Goal: Information Seeking & Learning: Find specific fact

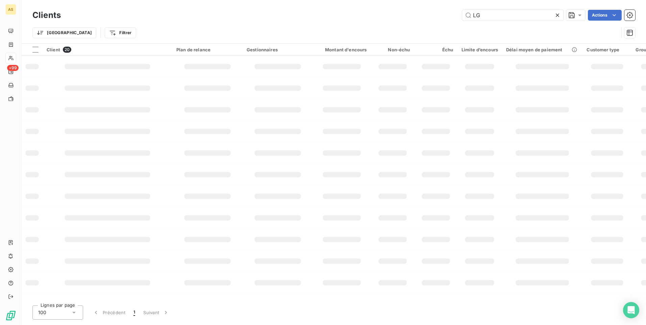
scroll to position [34, 0]
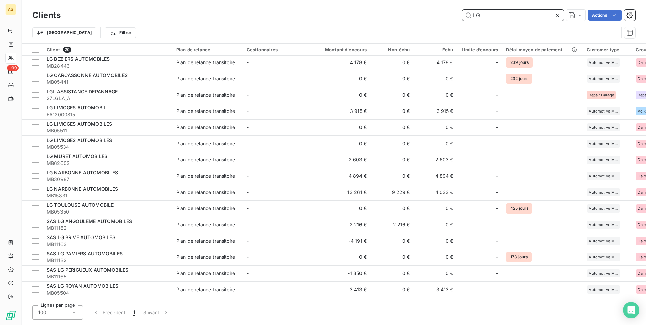
click at [499, 13] on input "LG" at bounding box center [512, 15] width 101 height 11
type input "L"
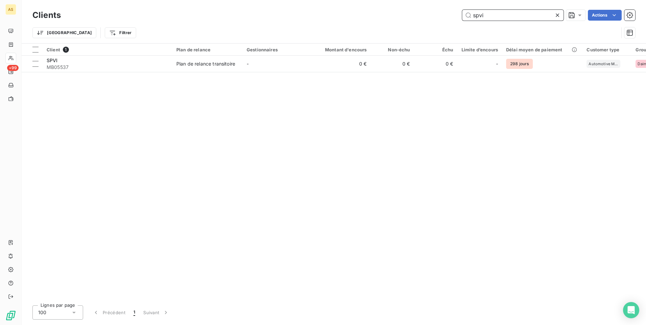
scroll to position [0, 0]
type input "spvi"
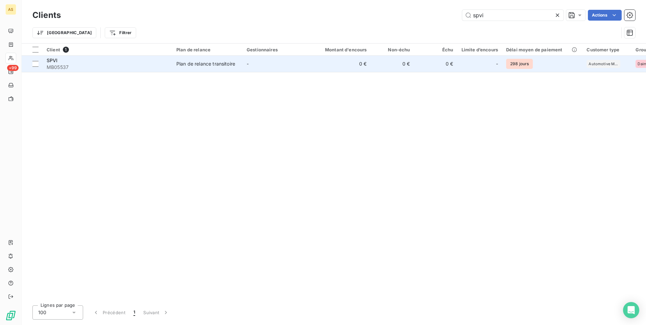
click at [268, 59] on td "-" at bounding box center [278, 64] width 70 height 16
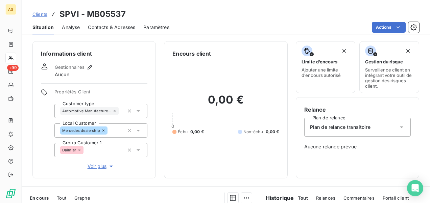
click at [39, 11] on span "Clients" at bounding box center [39, 13] width 15 height 5
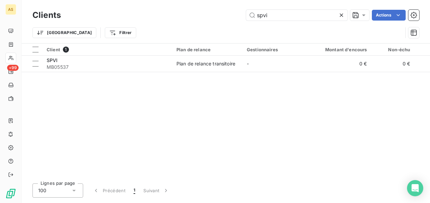
drag, startPoint x: 272, startPoint y: 15, endPoint x: 245, endPoint y: 18, distance: 26.6
click at [245, 18] on div "spvi Actions" at bounding box center [244, 15] width 350 height 11
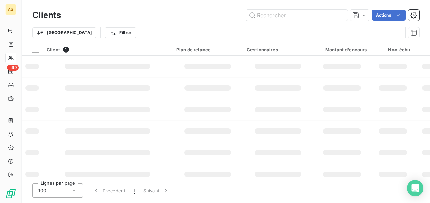
type input "M"
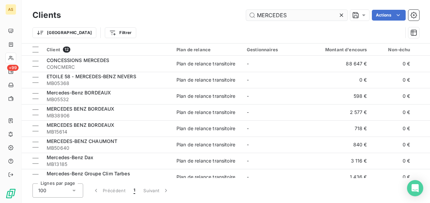
click at [294, 17] on input "MERCEDES" at bounding box center [296, 15] width 101 height 11
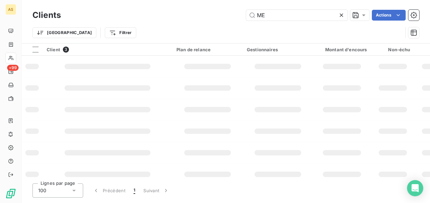
type input "M"
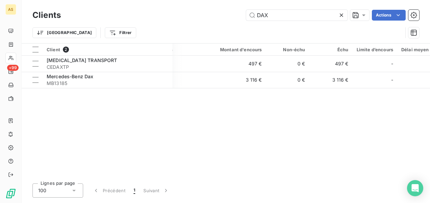
scroll to position [0, 107]
type input "DAX"
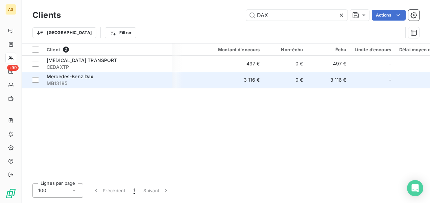
click at [292, 76] on td "0 €" at bounding box center [285, 80] width 43 height 16
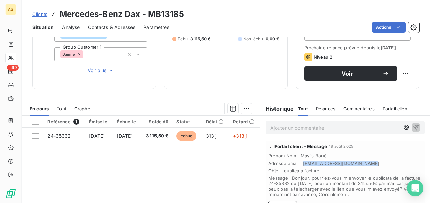
drag, startPoint x: 366, startPoint y: 166, endPoint x: 299, endPoint y: 167, distance: 66.6
click at [299, 166] on span "Adresse email : maylis.boue@groupe-clim.com" at bounding box center [344, 163] width 153 height 5
drag, startPoint x: 299, startPoint y: 167, endPoint x: 315, endPoint y: 167, distance: 15.5
copy span "[EMAIL_ADDRESS][DOMAIN_NAME]"
click at [41, 16] on span "Clients" at bounding box center [39, 13] width 15 height 5
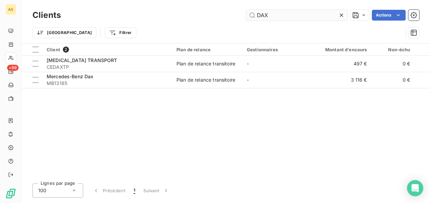
drag, startPoint x: 270, startPoint y: 18, endPoint x: 255, endPoint y: 17, distance: 15.2
click at [255, 17] on input "DAX" at bounding box center [296, 15] width 101 height 11
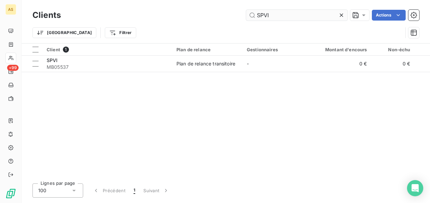
click at [278, 16] on input "SPVI" at bounding box center [296, 15] width 101 height 11
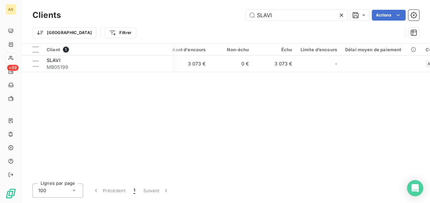
scroll to position [0, 163]
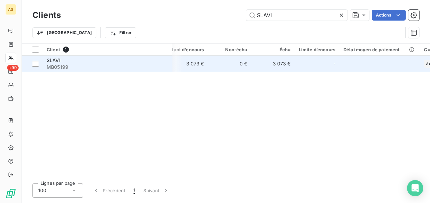
type input "SLAVI"
click at [275, 64] on td "3 073 €" at bounding box center [272, 64] width 43 height 16
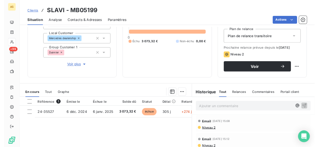
scroll to position [68, 0]
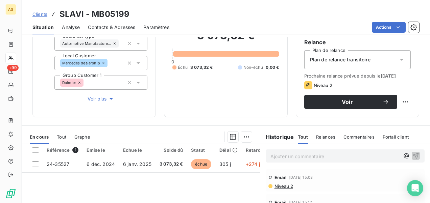
click at [285, 189] on span "Niveau 2" at bounding box center [283, 186] width 19 height 5
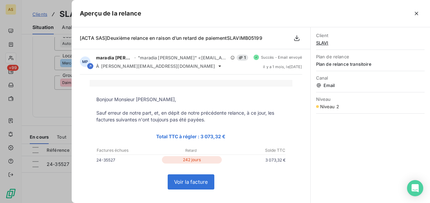
click at [43, 101] on div at bounding box center [215, 101] width 430 height 203
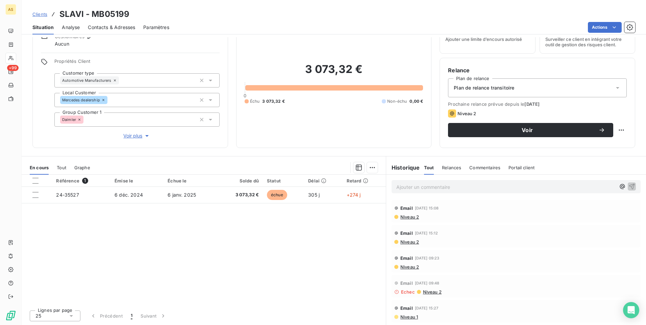
scroll to position [31, 0]
click at [42, 16] on span "Clients" at bounding box center [39, 13] width 15 height 5
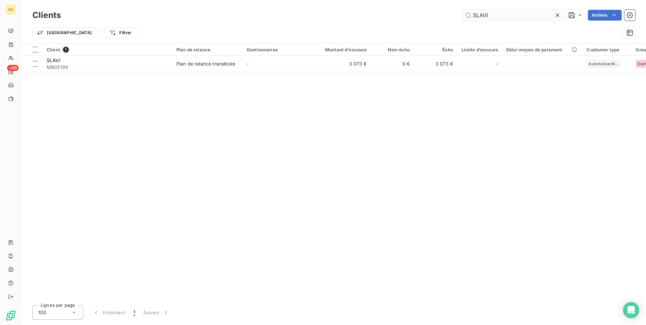
drag, startPoint x: 492, startPoint y: 16, endPoint x: 471, endPoint y: 15, distance: 21.3
click at [472, 15] on input "SLAVI" at bounding box center [512, 15] width 101 height 11
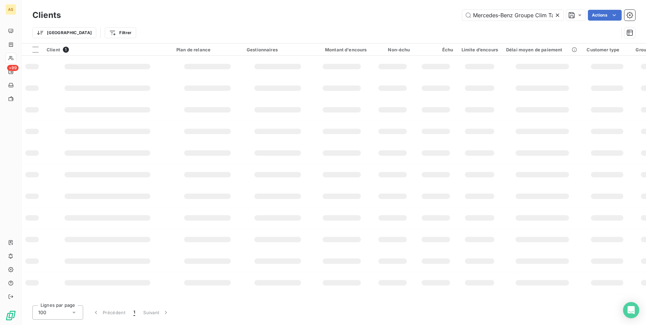
scroll to position [0, 13]
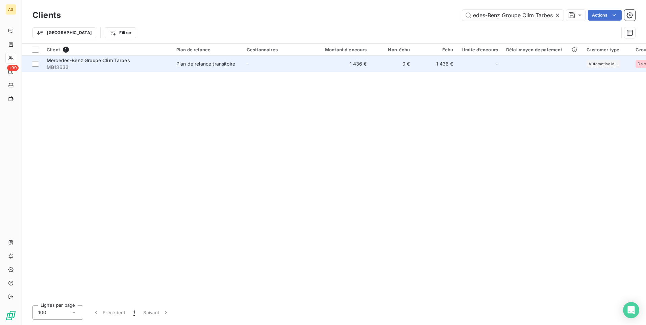
type input "Mercedes-Benz Groupe Clim Tarbes"
click at [319, 61] on td "1 436 €" at bounding box center [342, 64] width 58 height 16
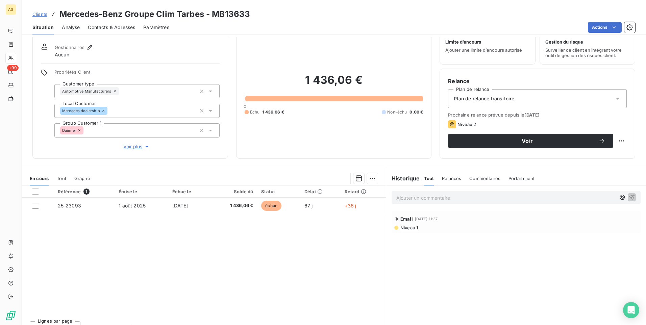
scroll to position [31, 0]
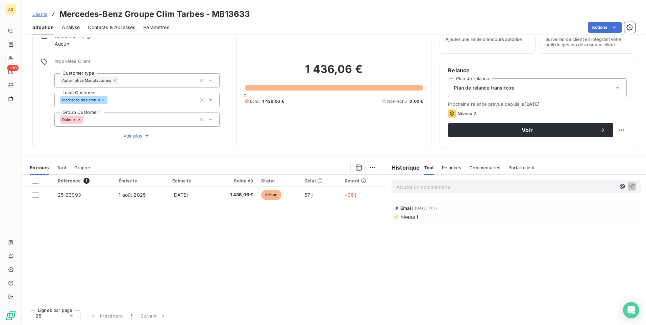
click at [405, 218] on span "Niveau 1" at bounding box center [409, 216] width 18 height 5
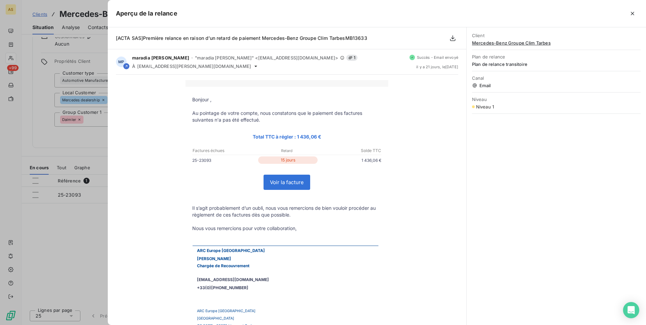
click at [88, 241] on div at bounding box center [323, 162] width 646 height 325
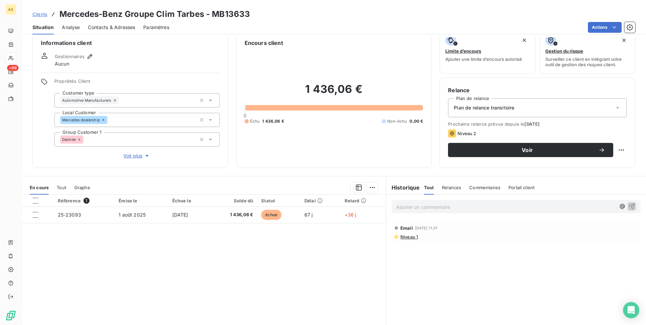
scroll to position [0, 0]
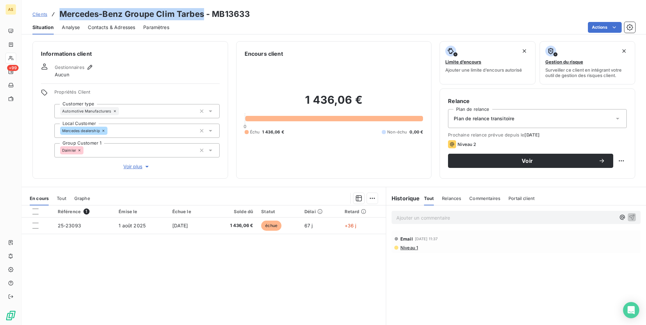
drag, startPoint x: 204, startPoint y: 15, endPoint x: 60, endPoint y: 11, distance: 143.3
click at [60, 11] on h3 "Mercedes-Benz Groupe Clim Tarbes - MB13633" at bounding box center [154, 14] width 191 height 12
copy h3 "Mercedes-Benz Groupe Clim Tarbes"
click at [36, 11] on span "Clients" at bounding box center [39, 13] width 15 height 5
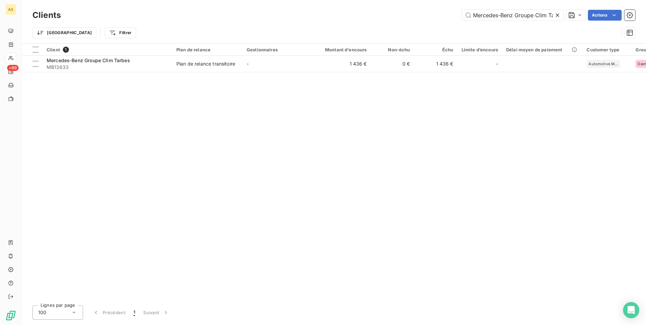
click at [559, 16] on icon at bounding box center [557, 15] width 7 height 7
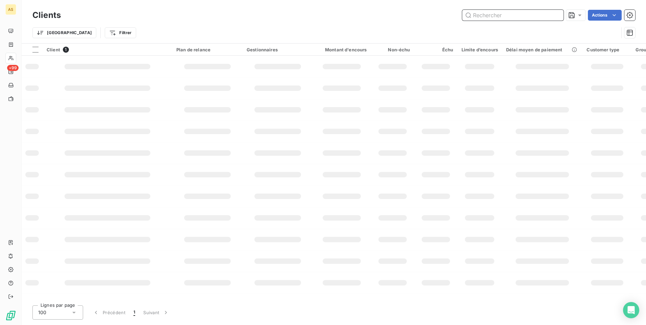
click at [484, 17] on input "text" at bounding box center [512, 15] width 101 height 11
type input "ARTOIS"
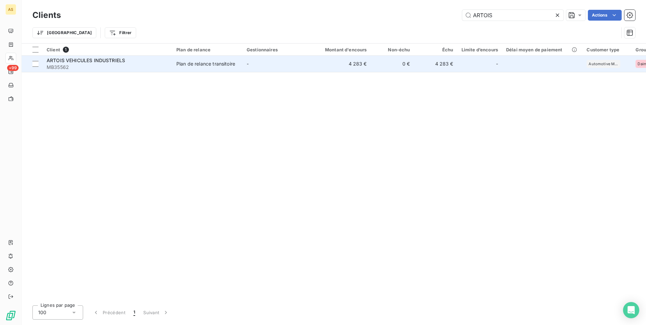
click at [433, 64] on td "4 283 €" at bounding box center [435, 64] width 43 height 16
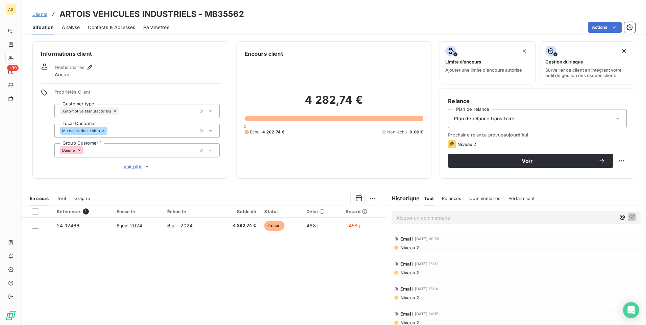
click at [36, 11] on link "Clients" at bounding box center [39, 14] width 15 height 7
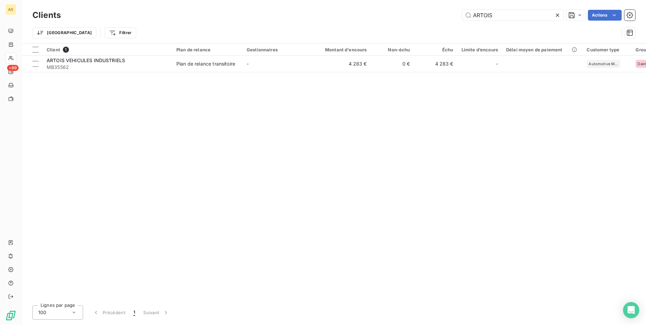
drag, startPoint x: 501, startPoint y: 12, endPoint x: 436, endPoint y: 18, distance: 65.5
click at [443, 20] on div "ARTOIS Actions" at bounding box center [352, 15] width 566 height 11
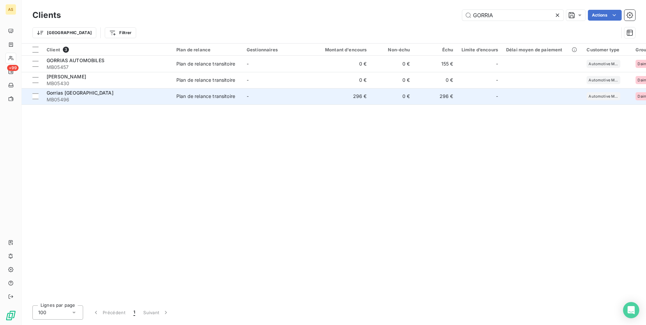
type input "GORRIA"
click at [435, 97] on td "296 €" at bounding box center [435, 96] width 43 height 16
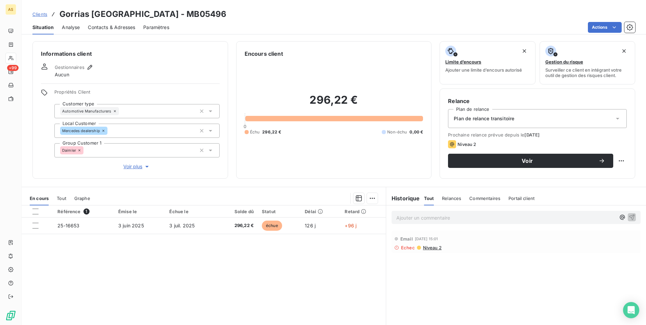
click at [37, 16] on span "Clients" at bounding box center [39, 13] width 15 height 5
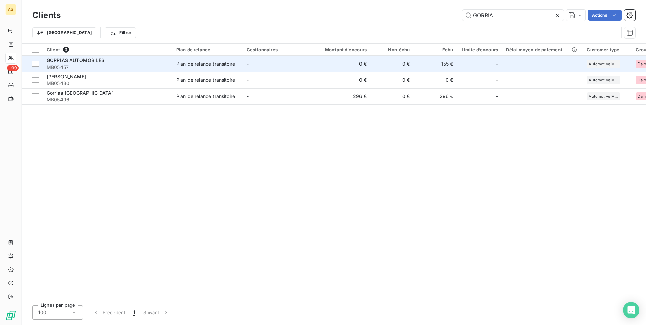
click at [441, 65] on td "155 €" at bounding box center [435, 64] width 43 height 16
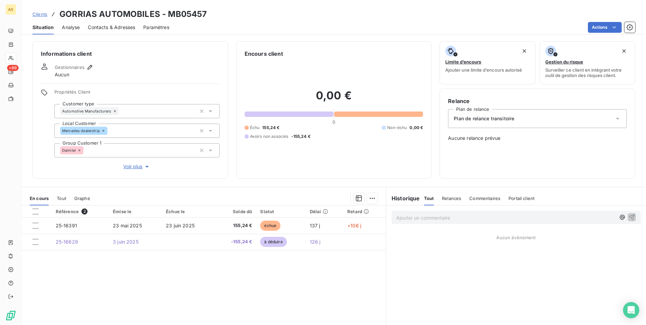
click at [40, 11] on link "Clients" at bounding box center [39, 14] width 15 height 7
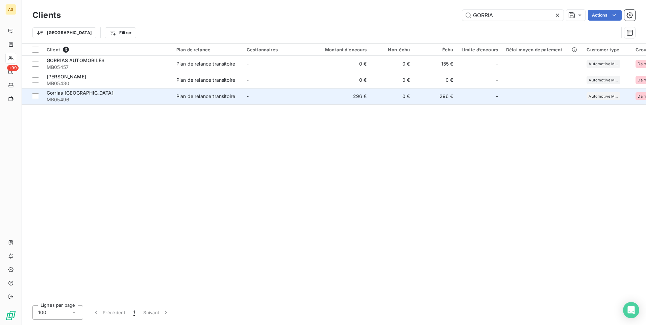
click at [107, 97] on span "MB05496" at bounding box center [108, 99] width 122 height 7
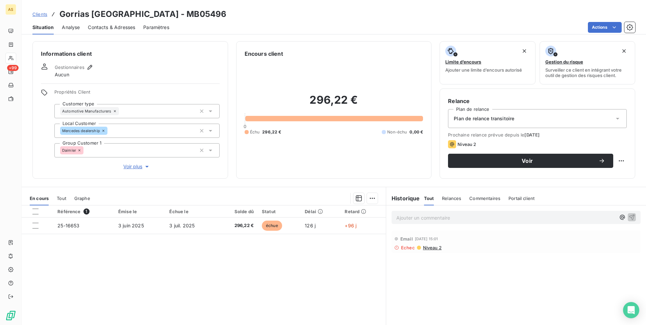
click at [41, 12] on span "Clients" at bounding box center [39, 13] width 15 height 5
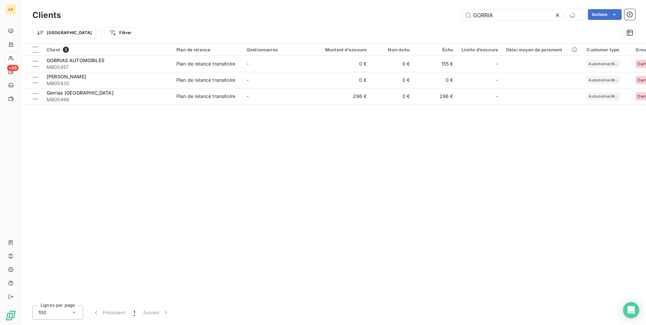
drag, startPoint x: 484, startPoint y: 18, endPoint x: 456, endPoint y: 18, distance: 27.7
click at [456, 18] on div "GORRIA Actions" at bounding box center [352, 15] width 566 height 12
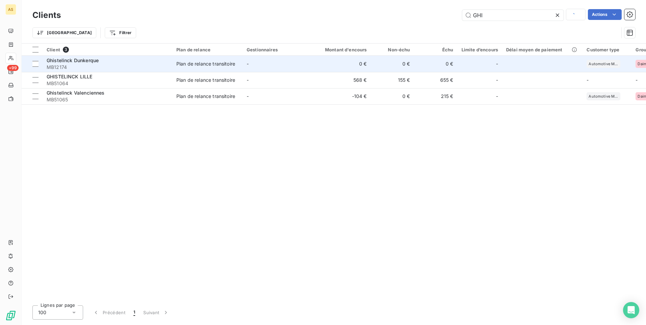
type input "GHI"
click at [381, 68] on td "0 €" at bounding box center [392, 64] width 43 height 16
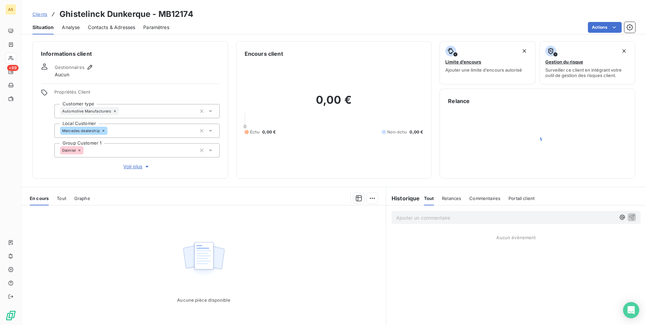
click at [40, 14] on span "Clients" at bounding box center [39, 13] width 15 height 5
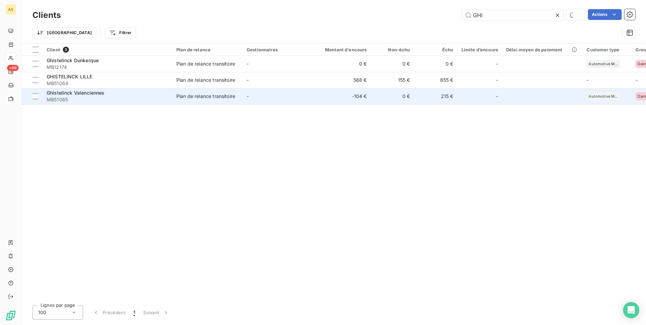
click at [345, 93] on td "-104 €" at bounding box center [342, 96] width 58 height 16
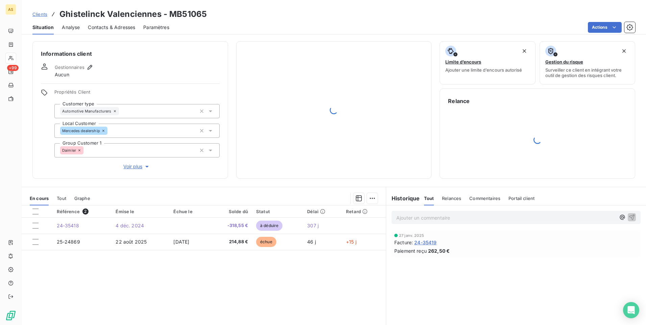
click at [38, 14] on span "Clients" at bounding box center [39, 13] width 15 height 5
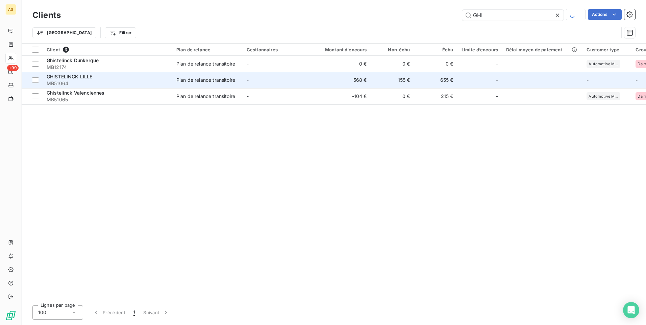
click at [413, 86] on td "155 €" at bounding box center [392, 80] width 43 height 16
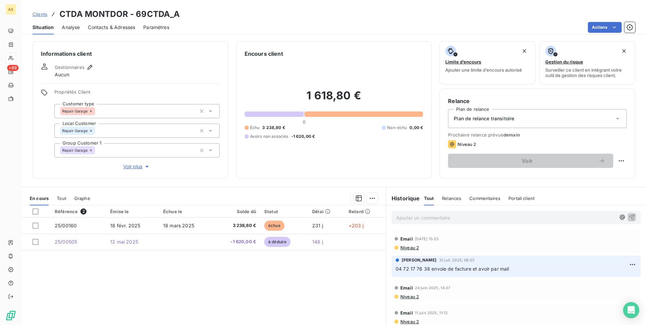
click at [47, 14] on div "Clients CTDA MONTDOR - 69CTDA_A" at bounding box center [106, 14] width 148 height 12
click at [34, 14] on span "Clients" at bounding box center [39, 13] width 15 height 5
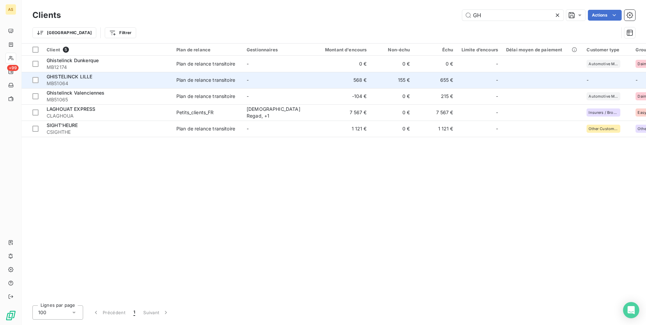
type input "GH"
click at [442, 81] on td "655 €" at bounding box center [435, 80] width 43 height 16
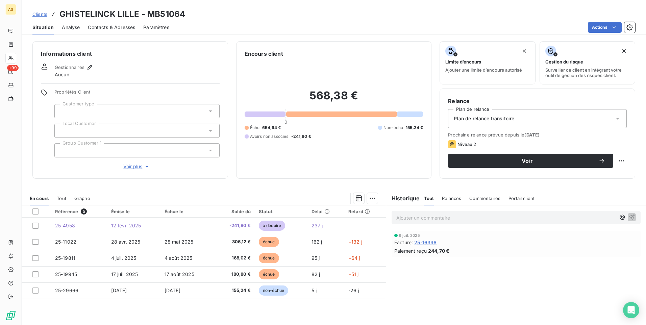
click at [95, 28] on span "Contacts & Adresses" at bounding box center [111, 27] width 47 height 7
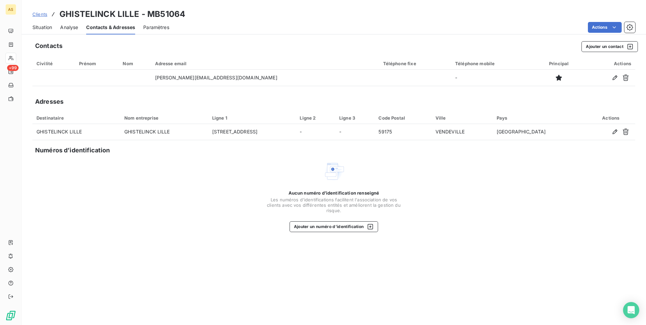
click at [43, 26] on span "Situation" at bounding box center [42, 27] width 20 height 7
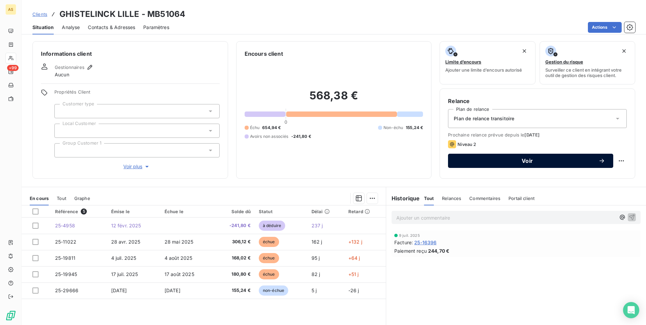
click at [471, 158] on div "Voir" at bounding box center [530, 160] width 149 height 7
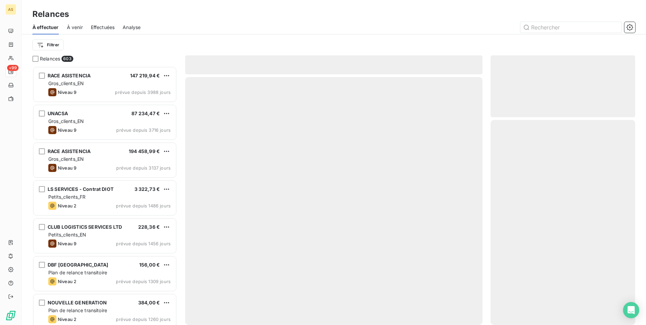
scroll to position [254, 140]
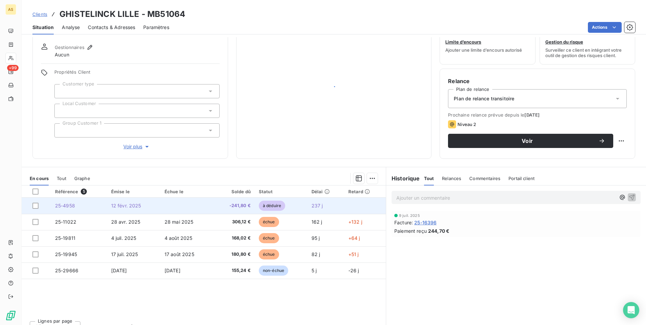
scroll to position [31, 0]
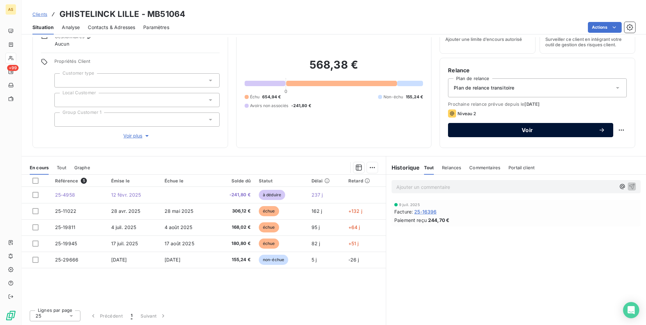
click at [512, 131] on span "Voir" at bounding box center [527, 129] width 142 height 5
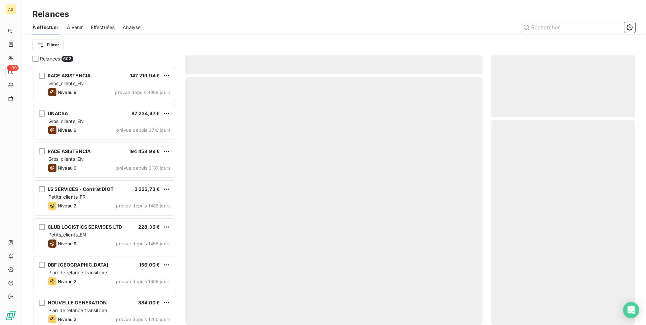
scroll to position [254, 140]
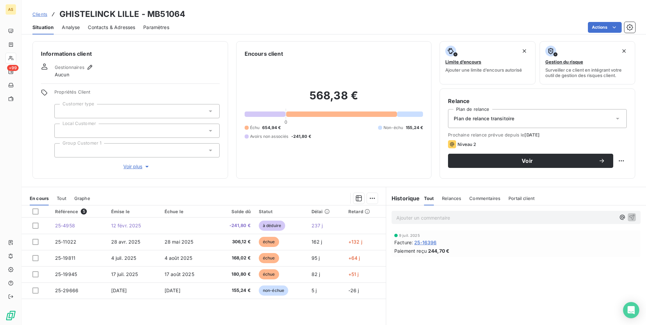
click at [41, 13] on span "Clients" at bounding box center [39, 13] width 15 height 5
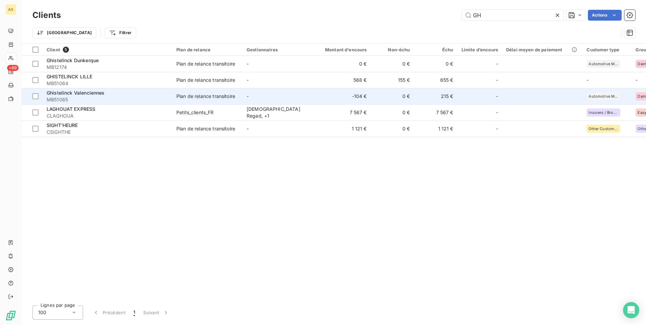
click at [421, 102] on td "215 €" at bounding box center [435, 96] width 43 height 16
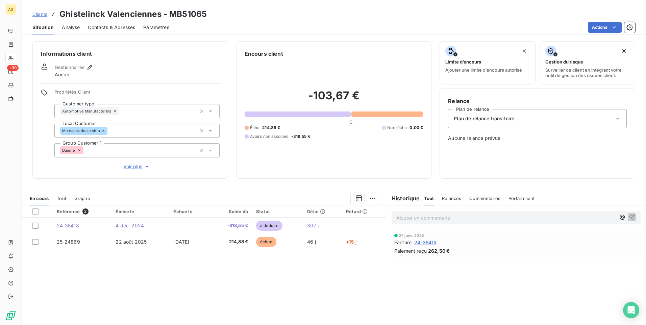
click at [35, 14] on span "Clients" at bounding box center [39, 13] width 15 height 5
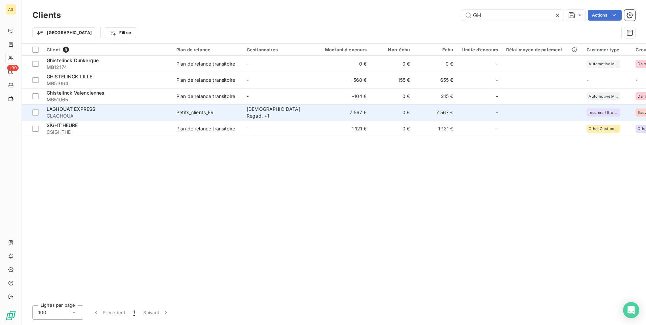
click at [450, 113] on td "7 567 €" at bounding box center [435, 112] width 43 height 16
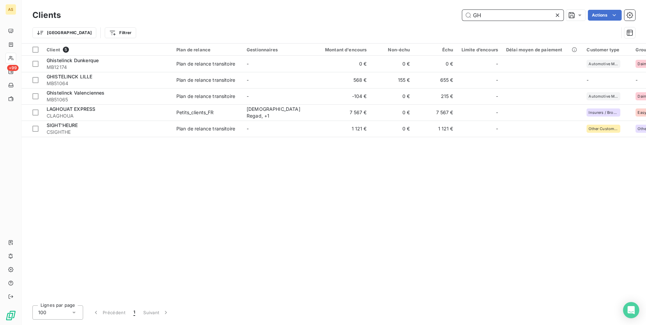
drag, startPoint x: 484, startPoint y: 20, endPoint x: 477, endPoint y: 14, distance: 9.1
click at [484, 20] on input "GH" at bounding box center [512, 15] width 101 height 11
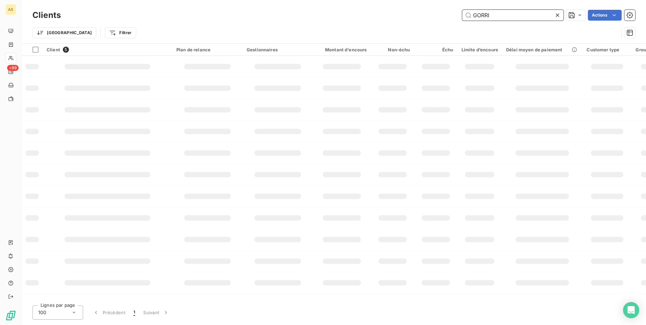
type input "GORRIA"
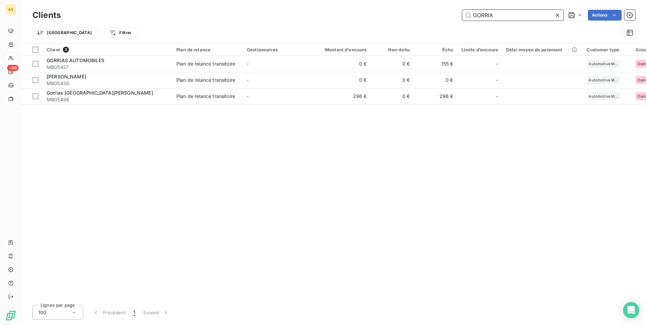
drag, startPoint x: 498, startPoint y: 10, endPoint x: 456, endPoint y: 5, distance: 42.6
click at [466, 20] on input "GORRIA" at bounding box center [512, 15] width 101 height 11
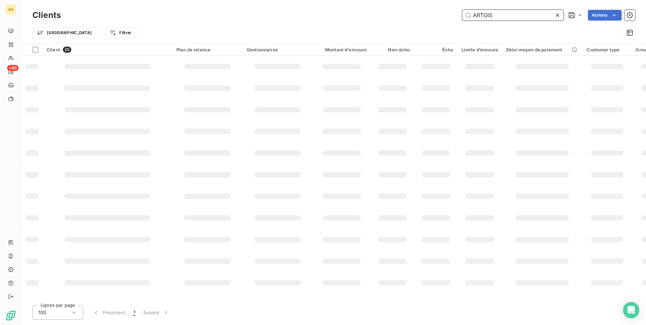
type input "ARTOIS"
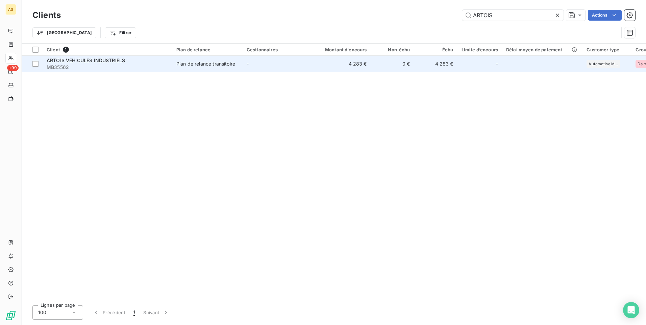
click at [443, 62] on td "4 283 €" at bounding box center [435, 64] width 43 height 16
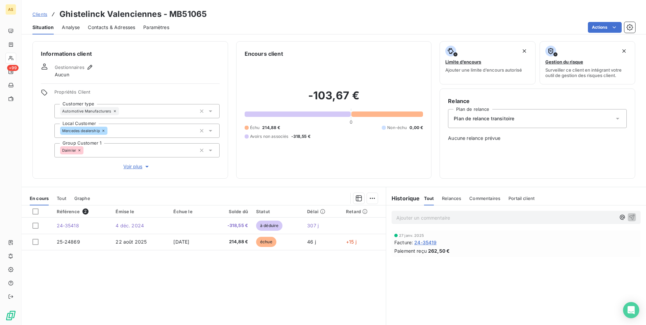
click at [43, 13] on span "Clients" at bounding box center [39, 13] width 15 height 5
click at [36, 12] on span "Clients" at bounding box center [39, 13] width 15 height 5
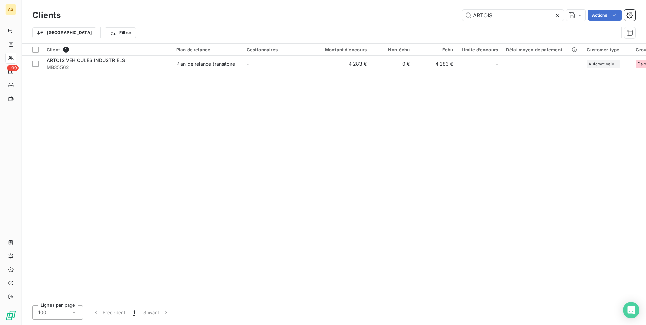
drag, startPoint x: 497, startPoint y: 15, endPoint x: 458, endPoint y: 15, distance: 38.5
click at [458, 15] on div "ARTOIS Actions" at bounding box center [352, 15] width 566 height 11
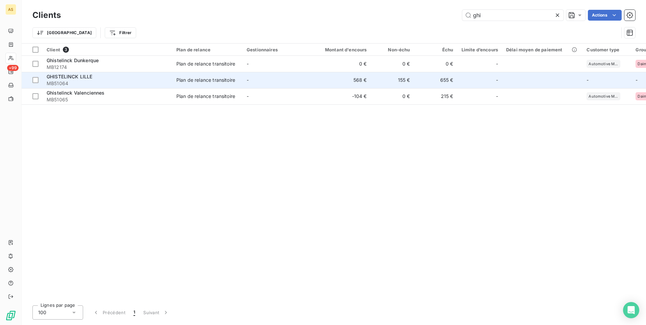
type input "ghi"
click at [243, 82] on td "-" at bounding box center [278, 80] width 70 height 16
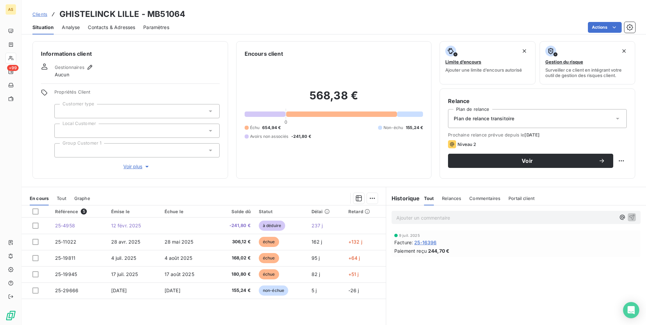
scroll to position [31, 0]
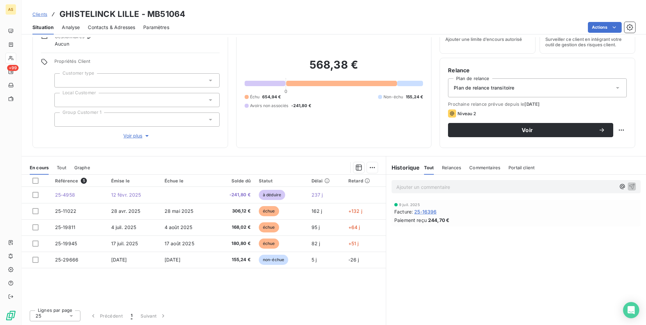
click at [41, 17] on span "Clients" at bounding box center [39, 13] width 15 height 5
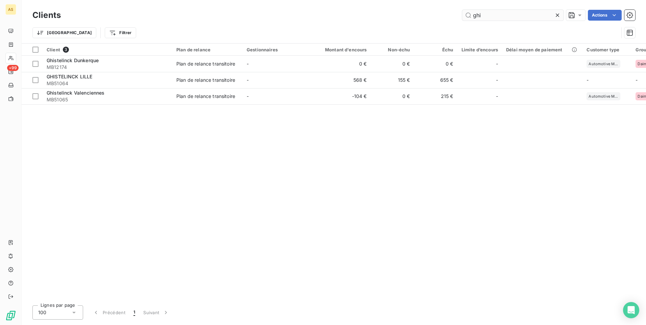
click at [484, 18] on input "ghi" at bounding box center [512, 15] width 101 height 11
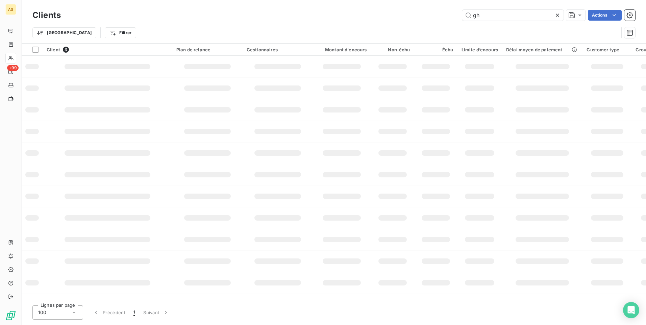
type input "g"
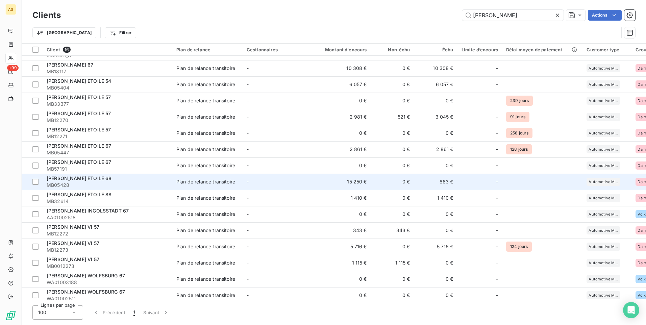
scroll to position [18, 0]
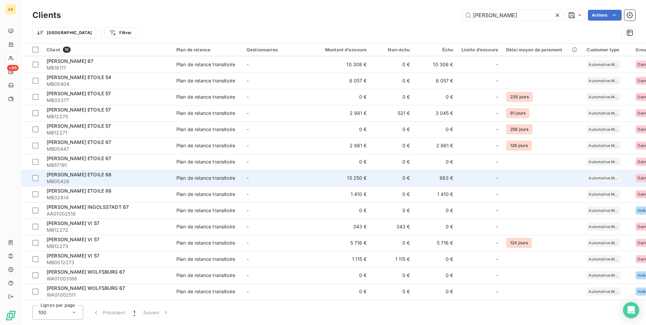
type input "paul"
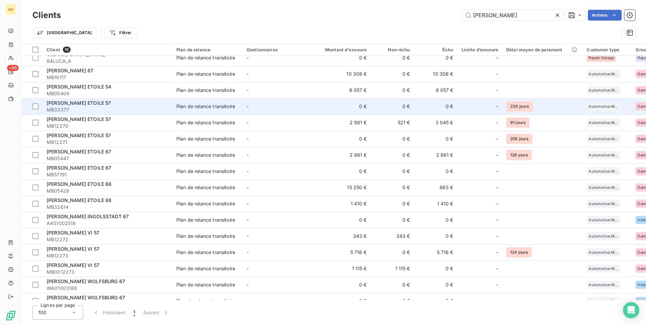
scroll to position [0, 0]
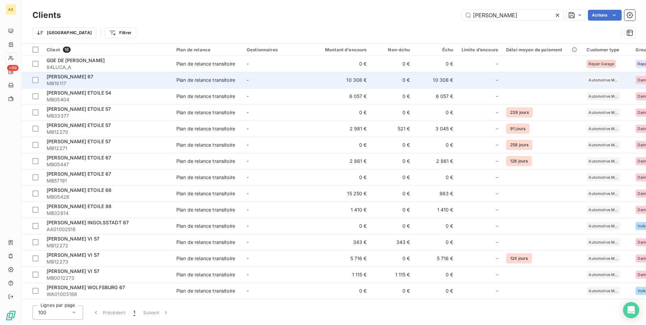
click at [447, 81] on td "10 308 €" at bounding box center [435, 80] width 43 height 16
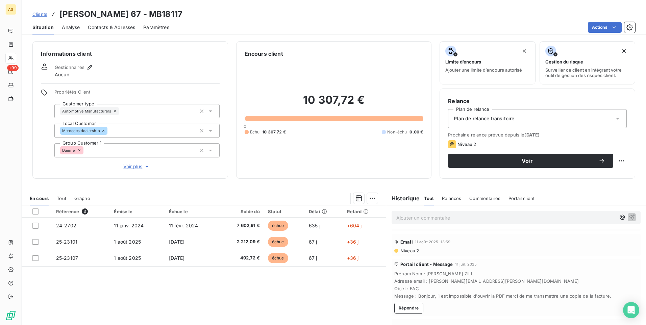
scroll to position [34, 0]
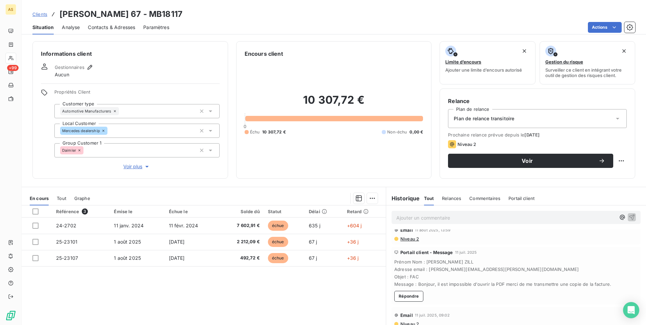
click at [114, 29] on span "Contacts & Adresses" at bounding box center [111, 27] width 47 height 7
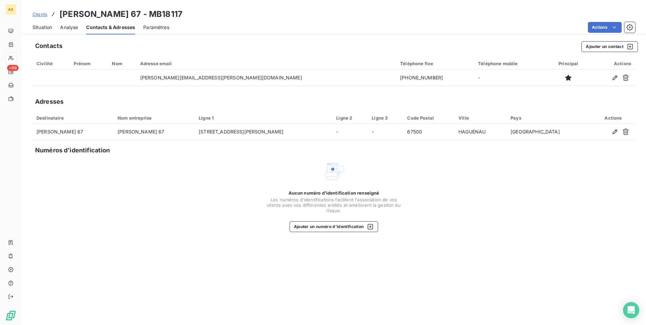
click at [41, 16] on span "Clients" at bounding box center [39, 13] width 15 height 5
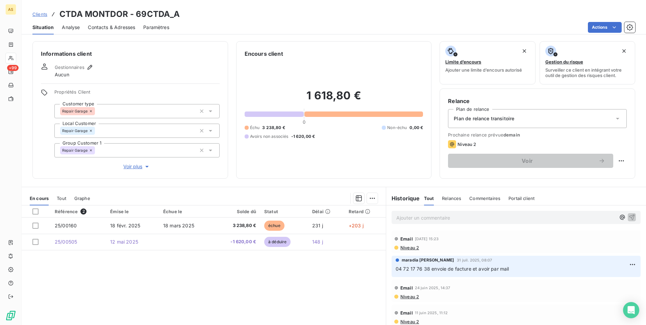
click at [44, 13] on span "Clients" at bounding box center [39, 13] width 15 height 5
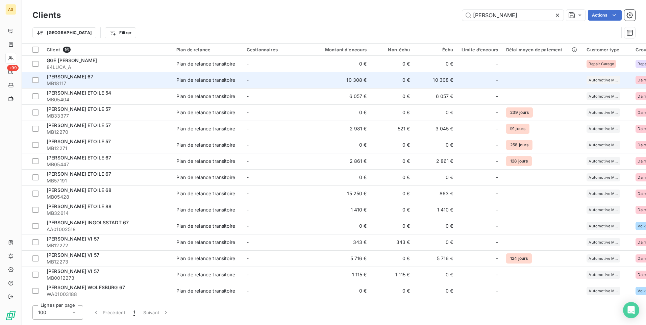
type input "paul"
click at [338, 78] on td "10 308 €" at bounding box center [342, 80] width 58 height 16
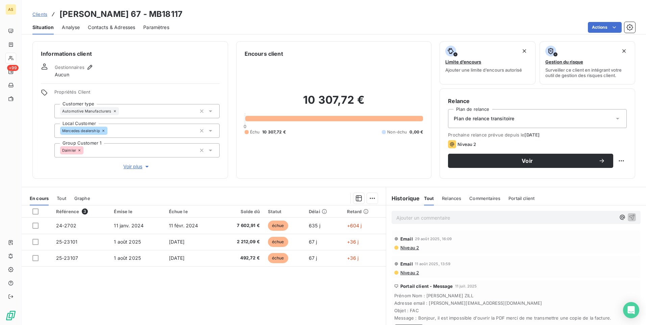
click at [118, 25] on span "Contacts & Adresses" at bounding box center [111, 27] width 47 height 7
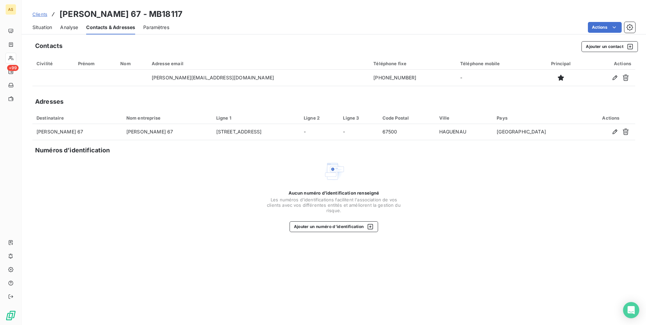
click at [41, 27] on span "Situation" at bounding box center [42, 27] width 20 height 7
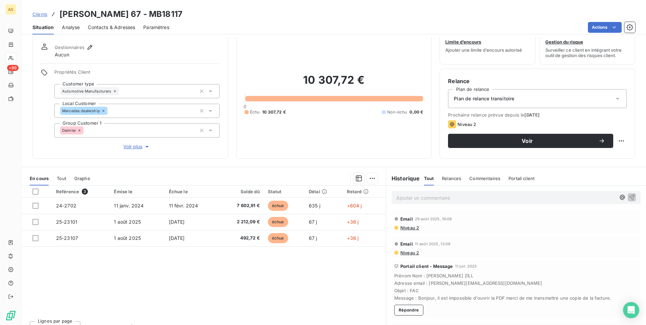
scroll to position [31, 0]
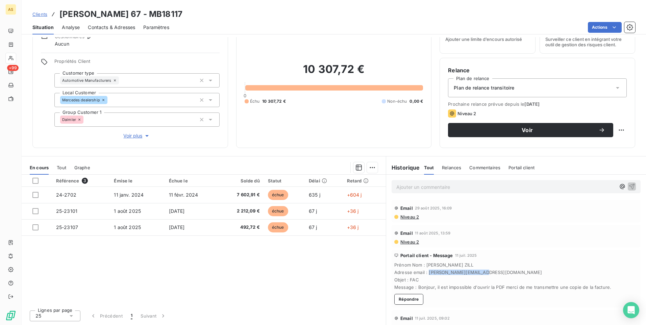
drag, startPoint x: 475, startPoint y: 271, endPoint x: 426, endPoint y: 274, distance: 49.1
click at [426, 274] on span "Adresse email : barbara.zill@kroely.fr" at bounding box center [516, 272] width 244 height 5
copy span "[PERSON_NAME][EMAIL_ADDRESS][DOMAIN_NAME]"
click at [39, 15] on span "Clients" at bounding box center [39, 13] width 15 height 5
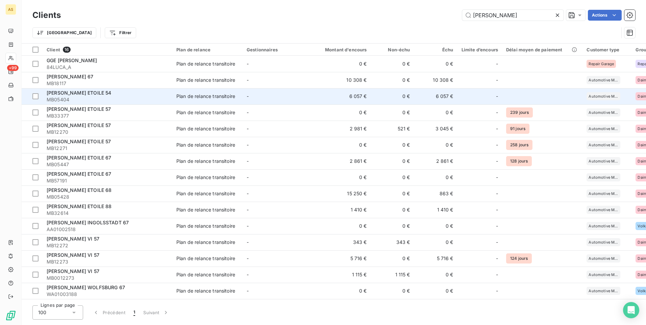
click at [334, 92] on td "6 057 €" at bounding box center [342, 96] width 58 height 16
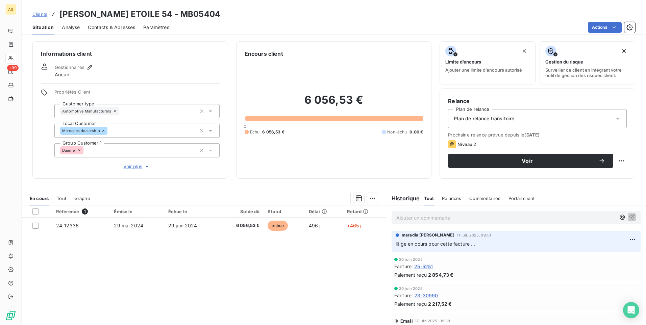
click at [126, 30] on span "Contacts & Adresses" at bounding box center [111, 27] width 47 height 7
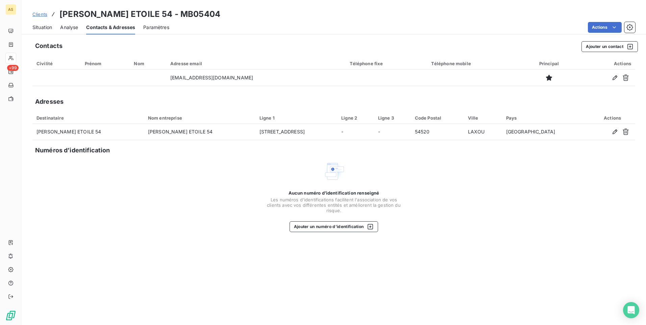
click at [39, 14] on span "Clients" at bounding box center [39, 13] width 15 height 5
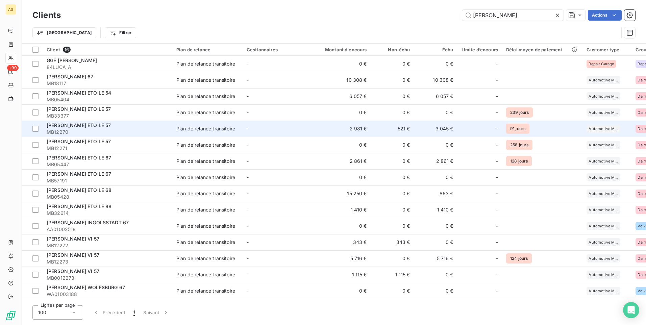
click at [436, 128] on td "3 045 €" at bounding box center [435, 129] width 43 height 16
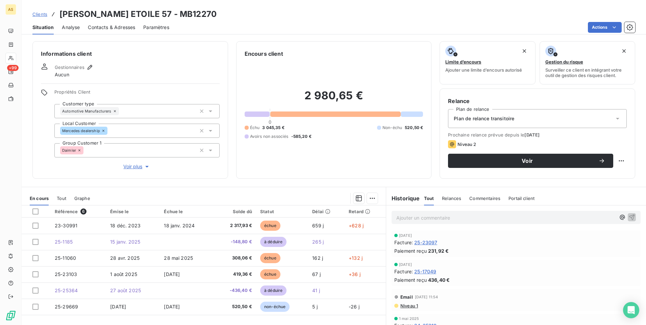
click at [105, 25] on span "Contacts & Adresses" at bounding box center [111, 27] width 47 height 7
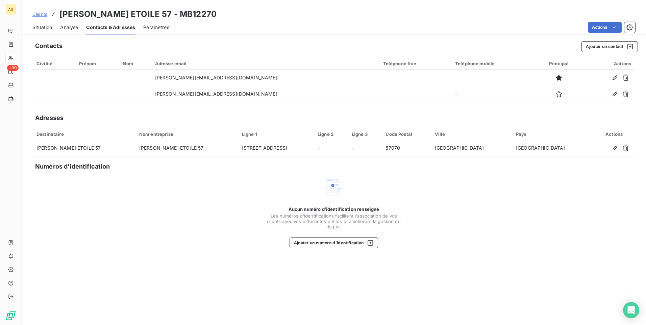
click at [38, 15] on span "Clients" at bounding box center [39, 13] width 15 height 5
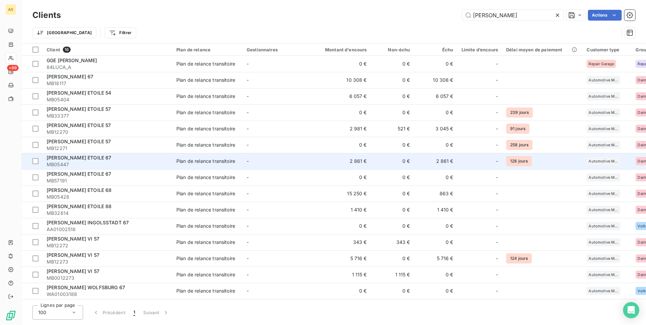
click at [443, 163] on td "2 861 €" at bounding box center [435, 161] width 43 height 16
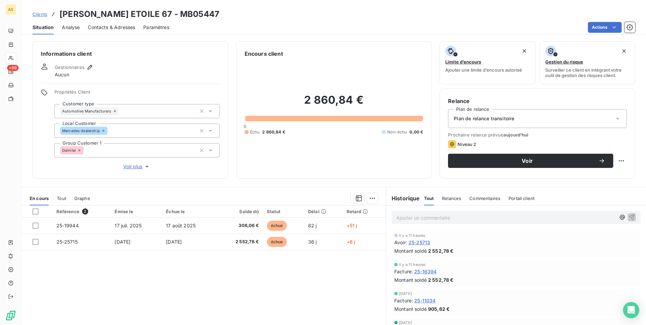
click at [116, 27] on span "Contacts & Adresses" at bounding box center [111, 27] width 47 height 7
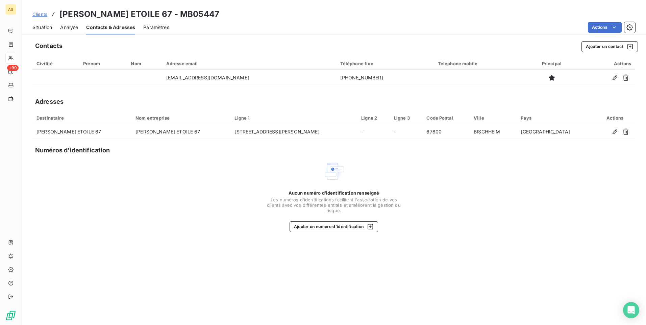
click at [46, 25] on span "Situation" at bounding box center [42, 27] width 20 height 7
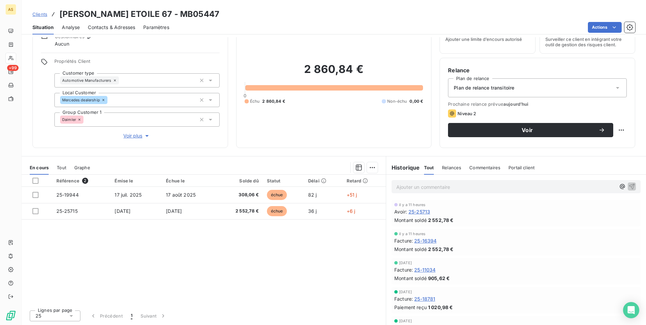
scroll to position [31, 0]
click at [98, 30] on span "Contacts & Adresses" at bounding box center [111, 27] width 47 height 7
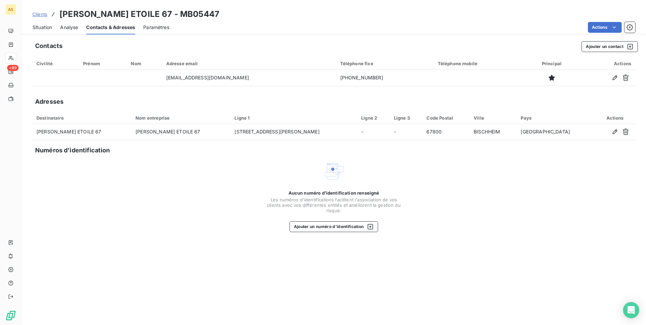
click at [39, 15] on span "Clients" at bounding box center [39, 13] width 15 height 5
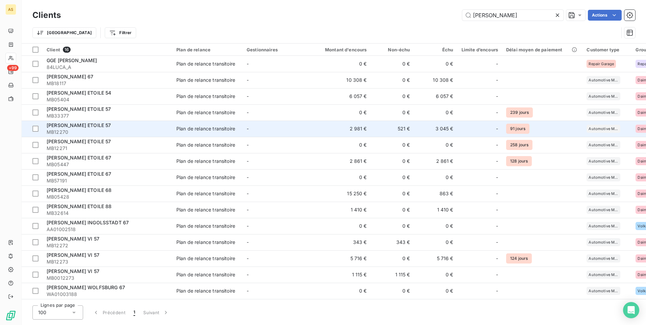
click at [445, 127] on td "3 045 €" at bounding box center [435, 129] width 43 height 16
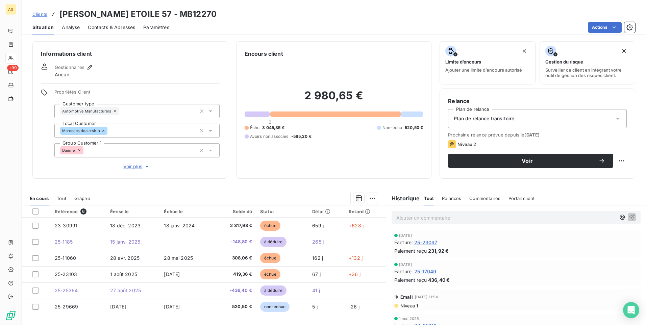
click at [103, 31] on div "Contacts & Adresses" at bounding box center [111, 27] width 47 height 14
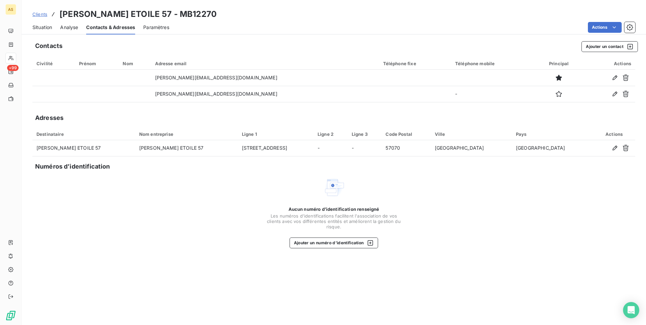
click at [38, 16] on span "Clients" at bounding box center [39, 13] width 15 height 5
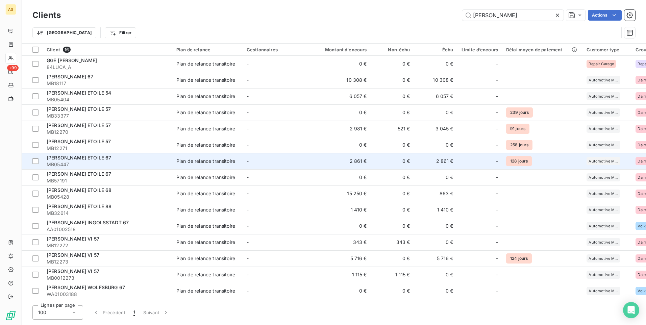
click at [445, 166] on td "2 861 €" at bounding box center [435, 161] width 43 height 16
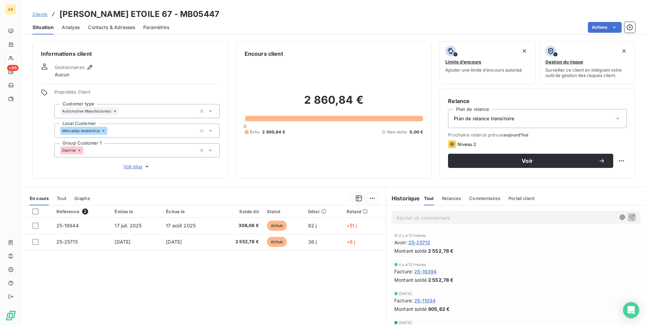
click at [39, 14] on span "Clients" at bounding box center [39, 13] width 15 height 5
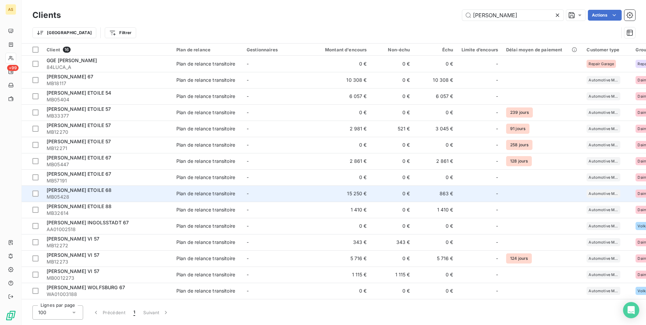
click at [444, 197] on td "863 €" at bounding box center [435, 193] width 43 height 16
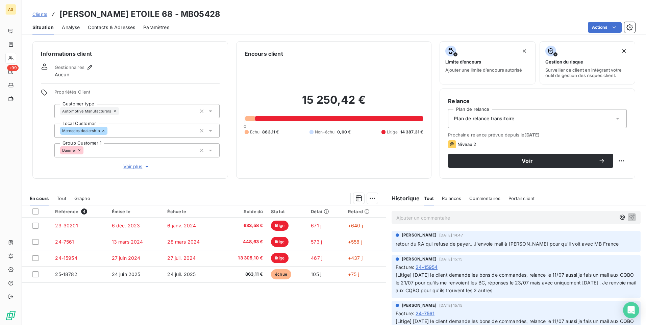
click at [108, 30] on span "Contacts & Adresses" at bounding box center [111, 27] width 47 height 7
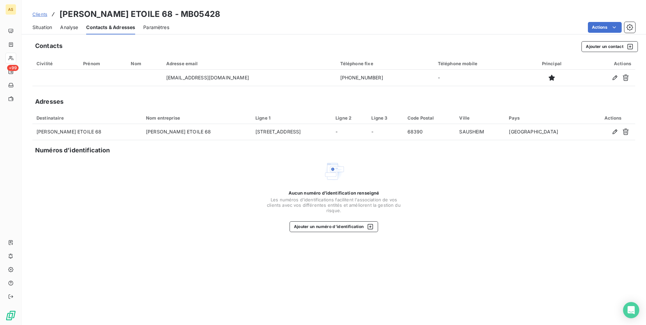
click at [31, 14] on div "Clients PAUL KROELY ETOILE 68 - MB05428" at bounding box center [334, 14] width 624 height 12
click at [39, 14] on span "Clients" at bounding box center [39, 13] width 15 height 5
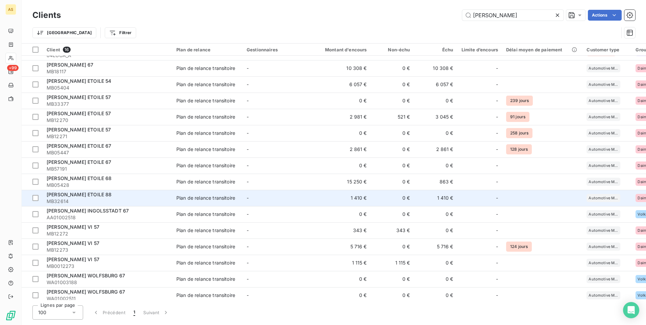
scroll to position [18, 0]
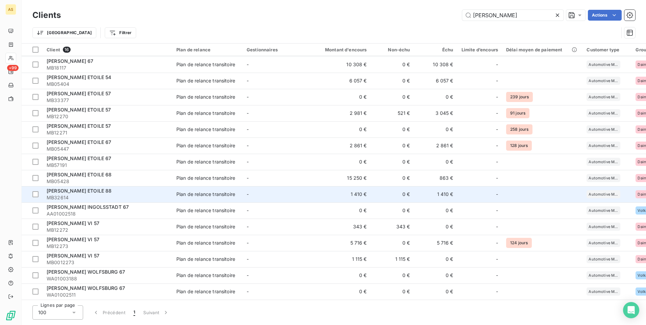
click at [449, 191] on td "1 410 €" at bounding box center [435, 194] width 43 height 16
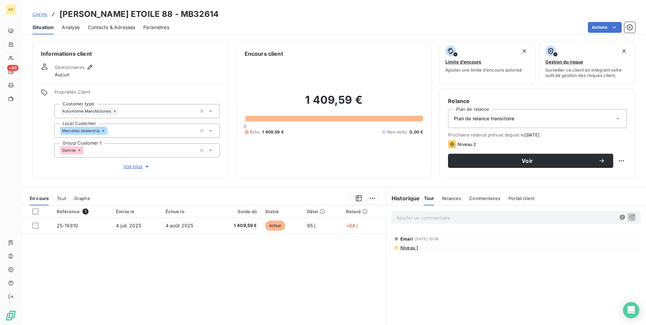
click at [122, 30] on span "Contacts & Adresses" at bounding box center [111, 27] width 47 height 7
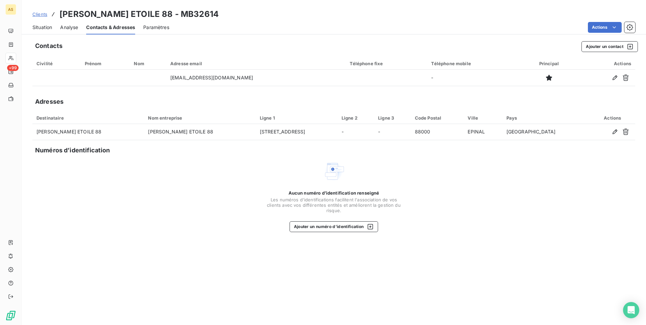
click at [39, 13] on span "Clients" at bounding box center [39, 13] width 15 height 5
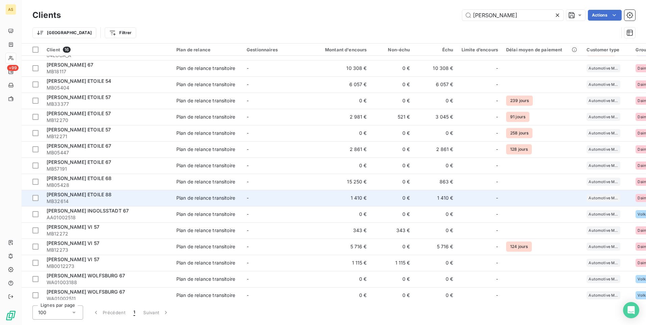
scroll to position [18, 0]
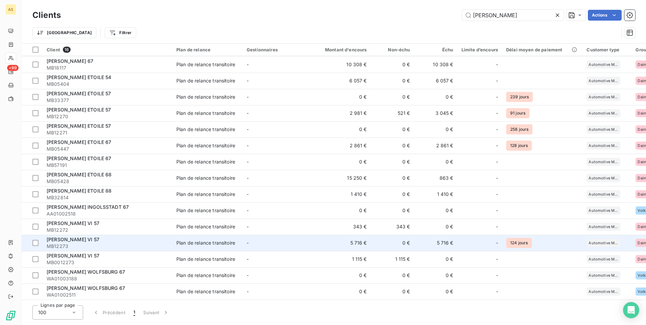
click at [445, 243] on td "5 716 €" at bounding box center [435, 243] width 43 height 16
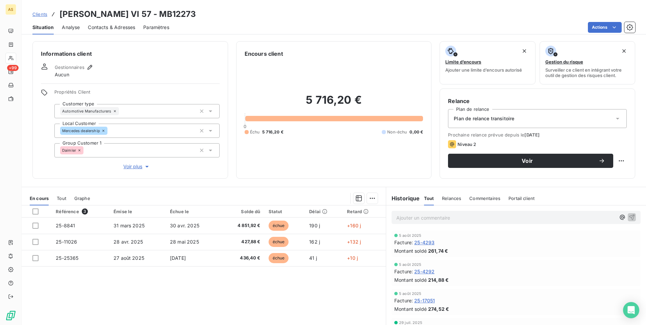
click at [104, 27] on span "Contacts & Adresses" at bounding box center [111, 27] width 47 height 7
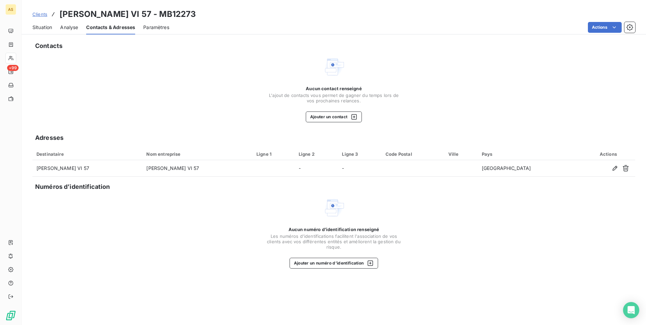
click at [40, 28] on span "Situation" at bounding box center [42, 27] width 20 height 7
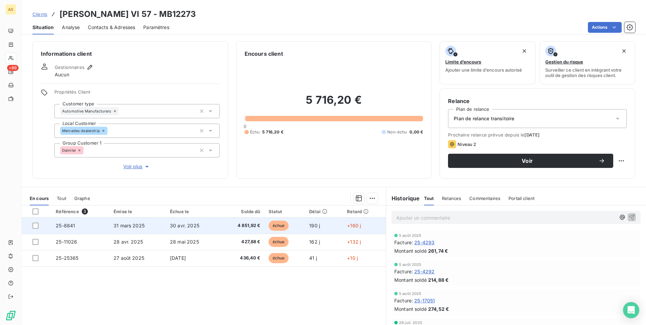
click at [245, 226] on span "4 851,92 €" at bounding box center [242, 225] width 36 height 7
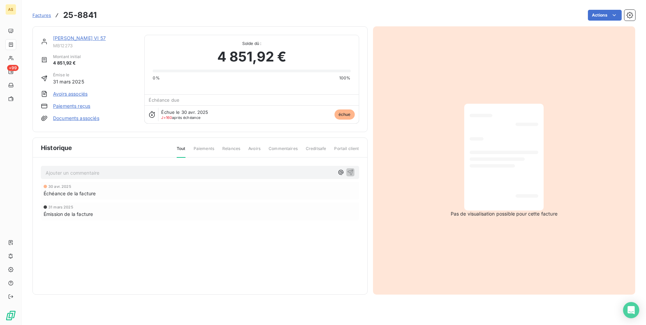
click at [40, 16] on span "Factures" at bounding box center [41, 15] width 19 height 5
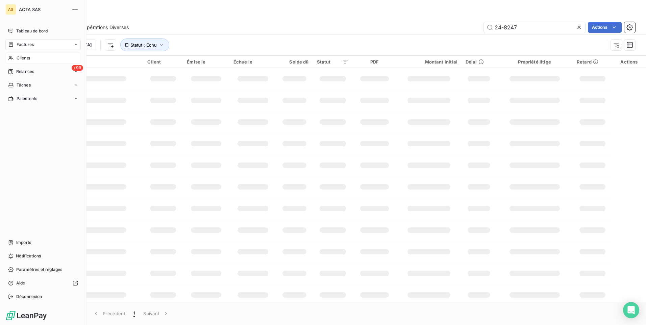
click at [23, 59] on span "Clients" at bounding box center [24, 58] width 14 height 6
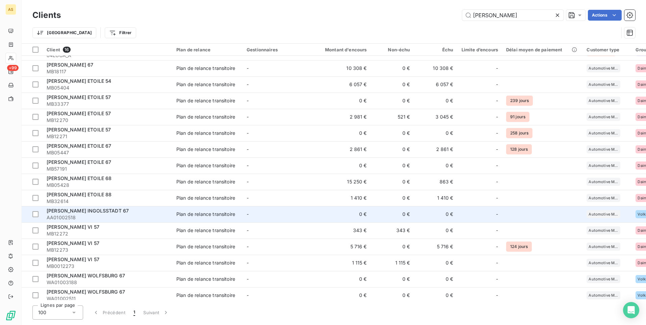
scroll to position [18, 0]
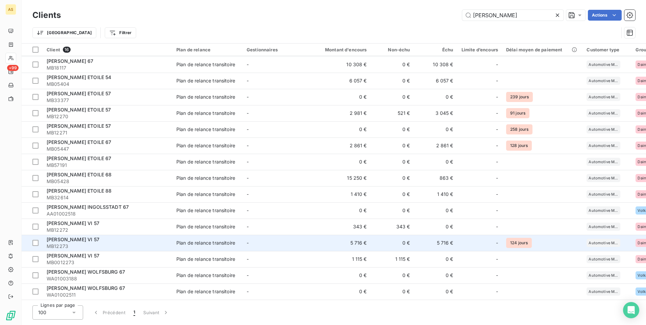
click at [207, 241] on div "Plan de relance transitoire" at bounding box center [205, 243] width 59 height 7
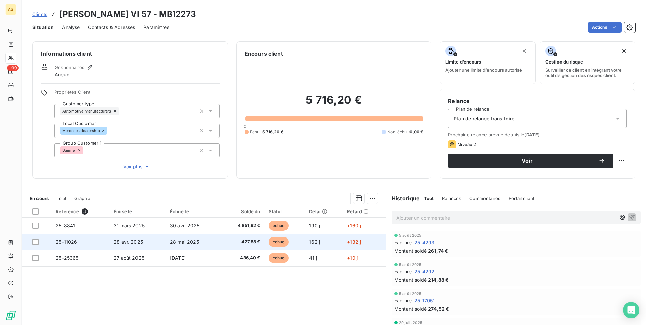
scroll to position [31, 0]
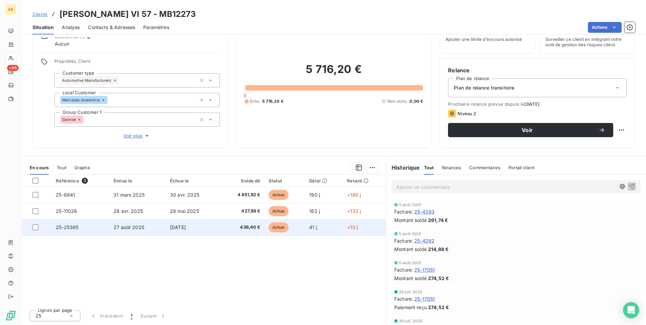
click at [130, 227] on span "27 août 2025" at bounding box center [129, 227] width 31 height 6
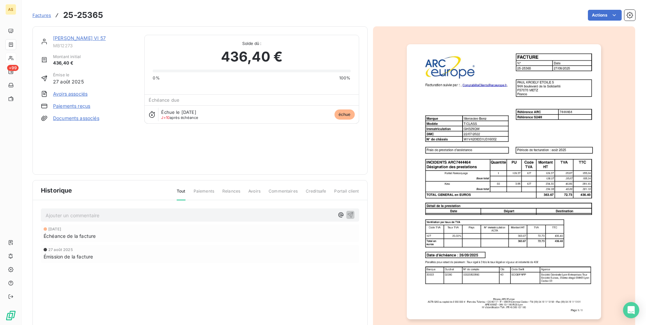
click at [41, 15] on span "Factures" at bounding box center [41, 15] width 19 height 5
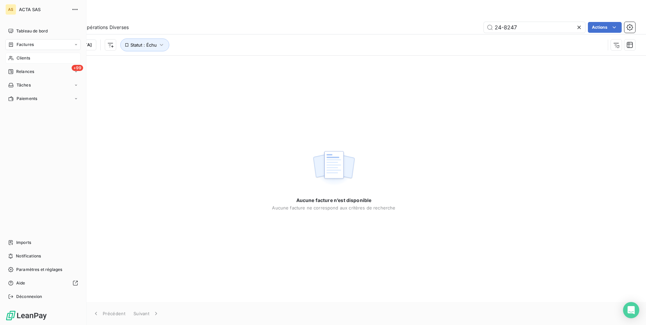
click at [22, 59] on span "Clients" at bounding box center [24, 58] width 14 height 6
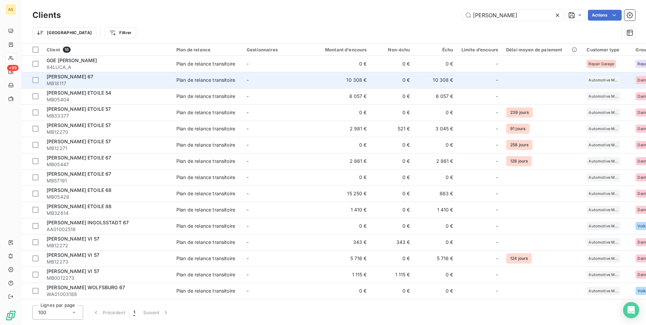
click at [437, 81] on td "10 308 €" at bounding box center [435, 80] width 43 height 16
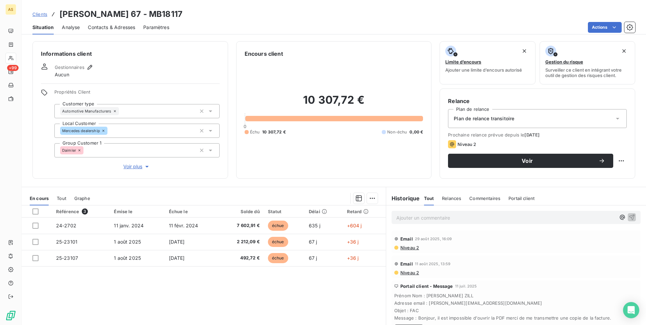
click at [125, 27] on span "Contacts & Adresses" at bounding box center [111, 27] width 47 height 7
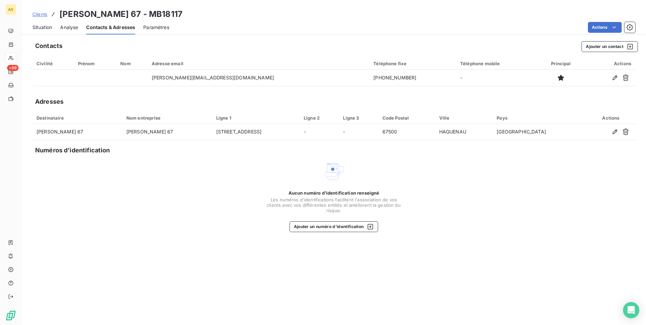
click at [38, 25] on span "Situation" at bounding box center [42, 27] width 20 height 7
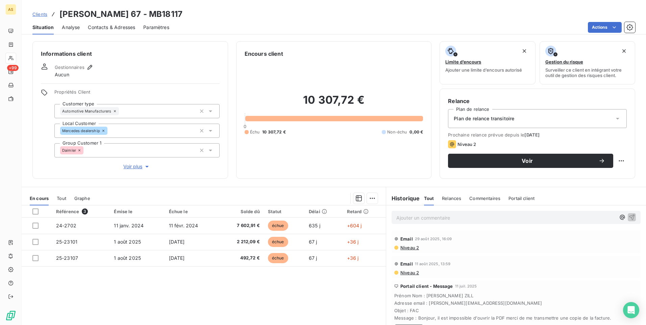
click at [40, 16] on span "Clients" at bounding box center [39, 13] width 15 height 5
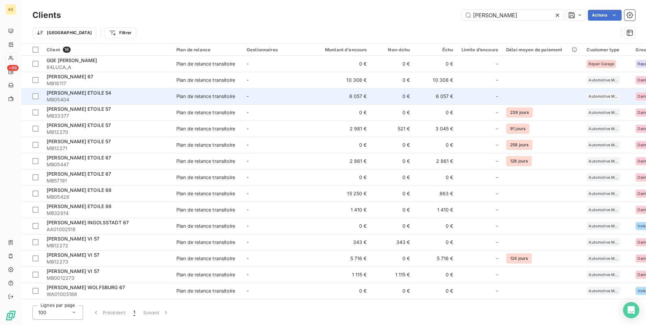
click at [438, 98] on td "6 057 €" at bounding box center [435, 96] width 43 height 16
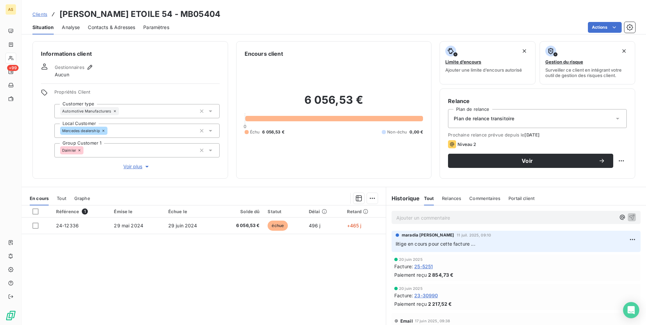
click at [110, 29] on span "Contacts & Adresses" at bounding box center [111, 27] width 47 height 7
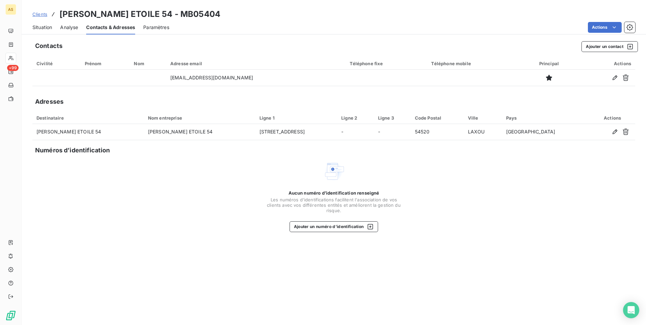
click at [33, 14] on span "Clients" at bounding box center [39, 13] width 15 height 5
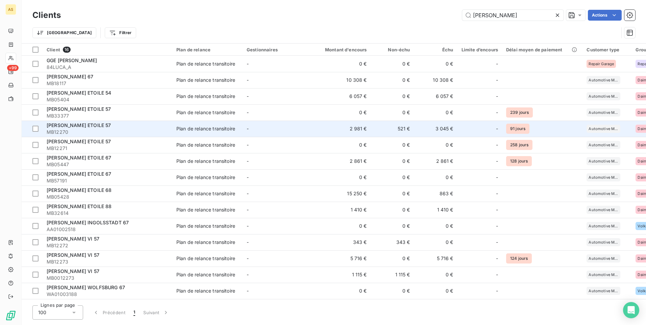
click at [443, 130] on td "3 045 €" at bounding box center [435, 129] width 43 height 16
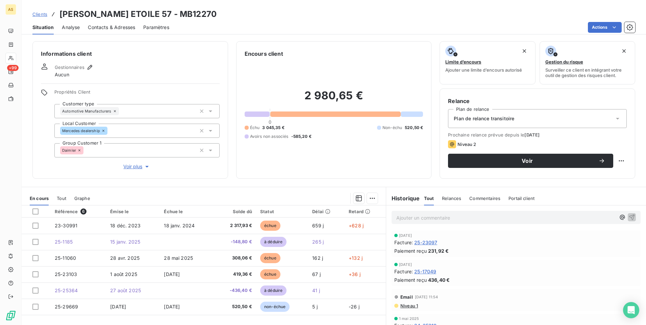
click at [100, 28] on span "Contacts & Adresses" at bounding box center [111, 27] width 47 height 7
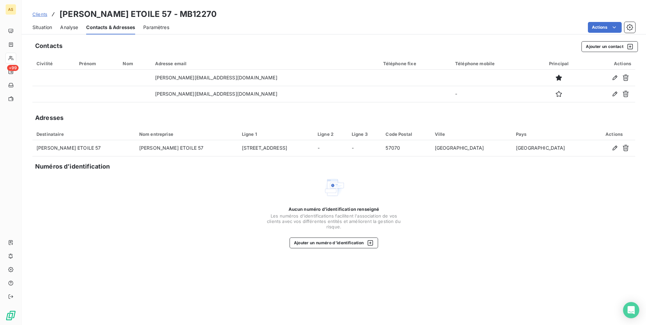
click at [44, 25] on span "Situation" at bounding box center [42, 27] width 20 height 7
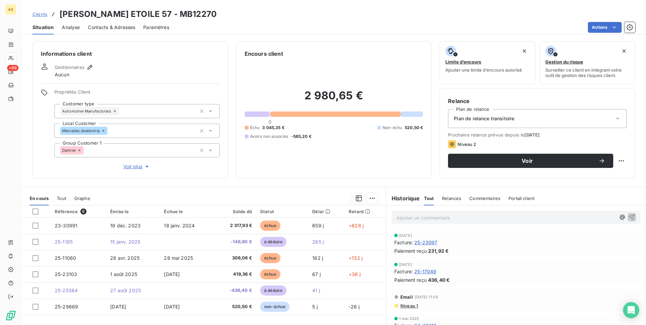
click at [42, 12] on span "Clients" at bounding box center [39, 13] width 15 height 5
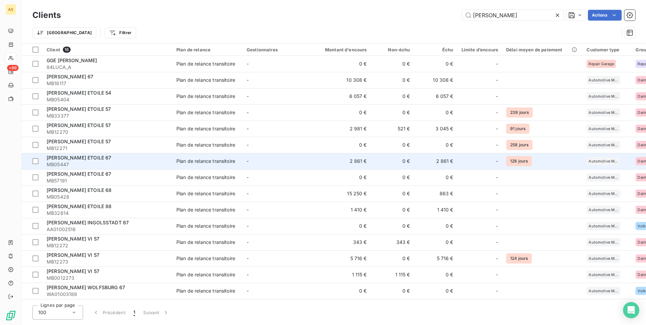
click at [444, 162] on td "2 861 €" at bounding box center [435, 161] width 43 height 16
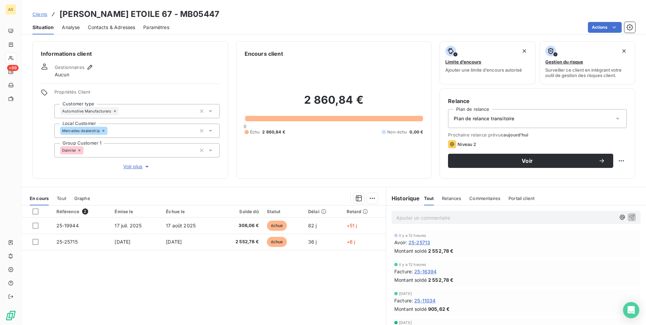
click at [110, 31] on div "Contacts & Adresses" at bounding box center [111, 27] width 47 height 14
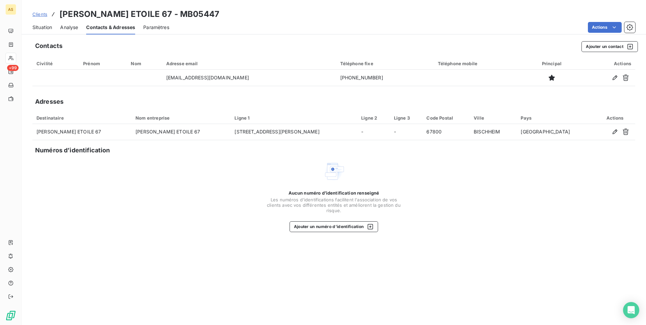
click at [38, 16] on span "Clients" at bounding box center [39, 13] width 15 height 5
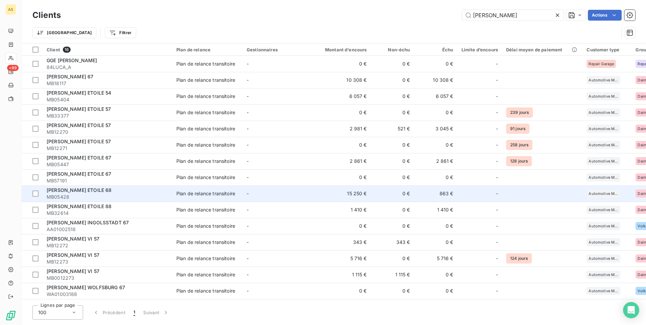
click at [446, 195] on td "863 €" at bounding box center [435, 193] width 43 height 16
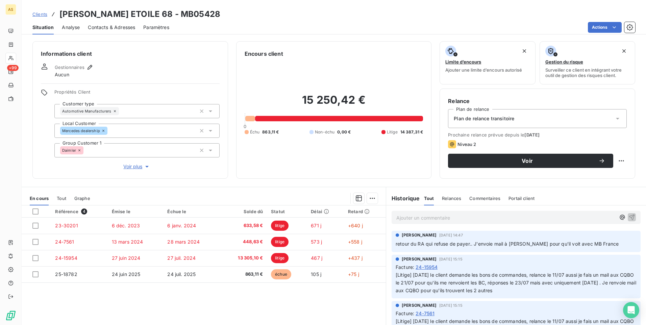
click at [116, 30] on span "Contacts & Adresses" at bounding box center [111, 27] width 47 height 7
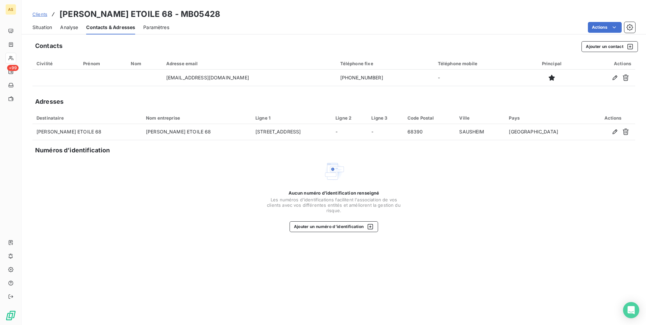
click at [34, 14] on span "Clients" at bounding box center [39, 13] width 15 height 5
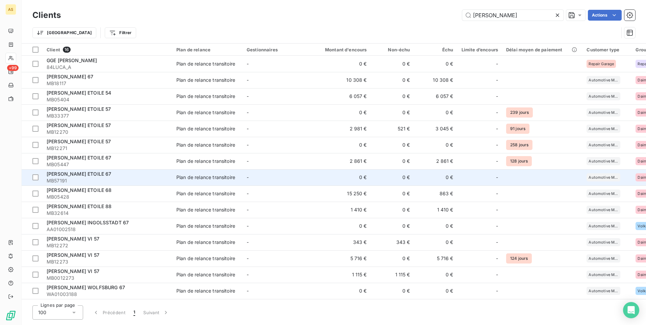
scroll to position [18, 0]
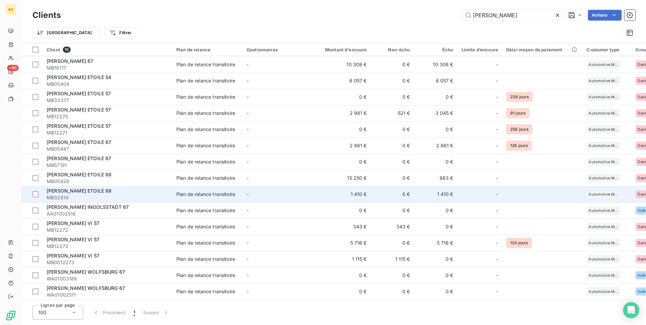
click at [317, 186] on td "1 410 €" at bounding box center [342, 194] width 58 height 16
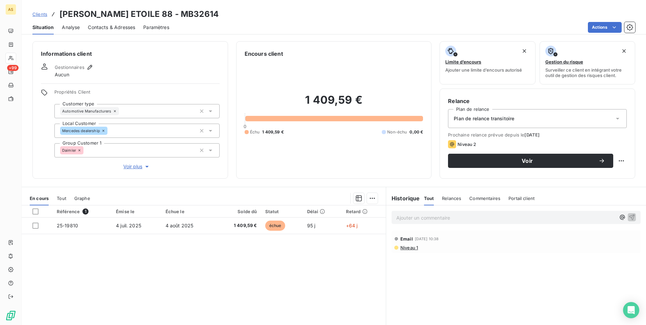
click at [104, 29] on span "Contacts & Adresses" at bounding box center [111, 27] width 47 height 7
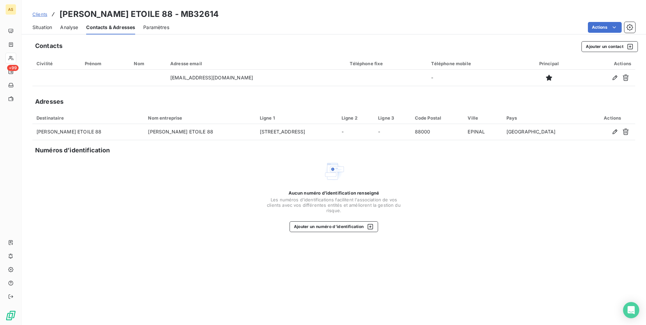
click at [40, 15] on span "Clients" at bounding box center [39, 13] width 15 height 5
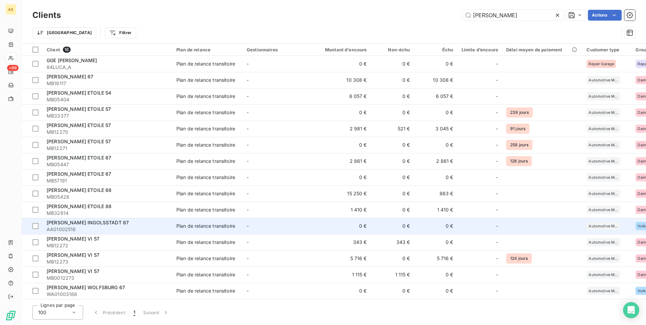
scroll to position [18, 0]
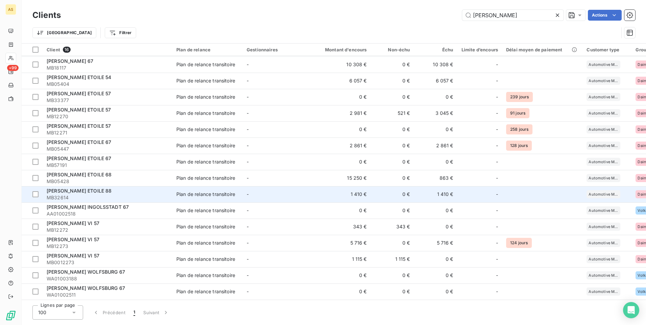
click at [442, 197] on td "1 410 €" at bounding box center [435, 194] width 43 height 16
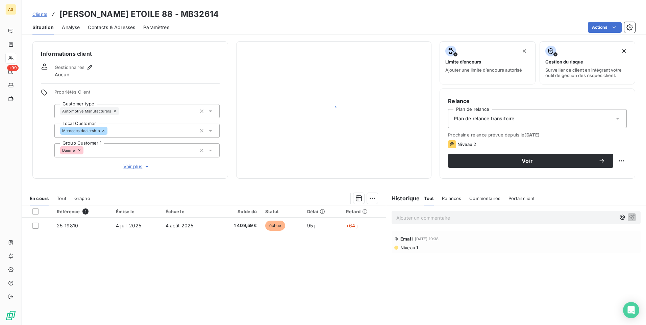
click at [122, 31] on div "Contacts & Adresses" at bounding box center [111, 27] width 47 height 14
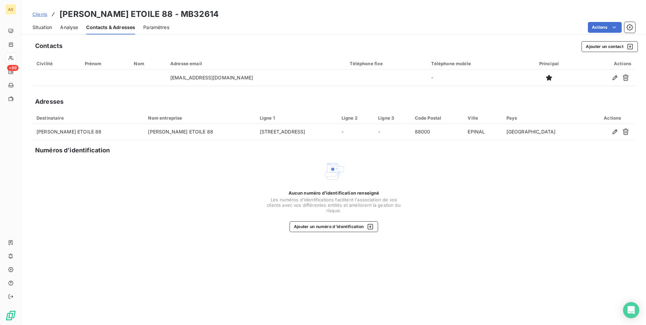
click at [33, 15] on span "Clients" at bounding box center [39, 13] width 15 height 5
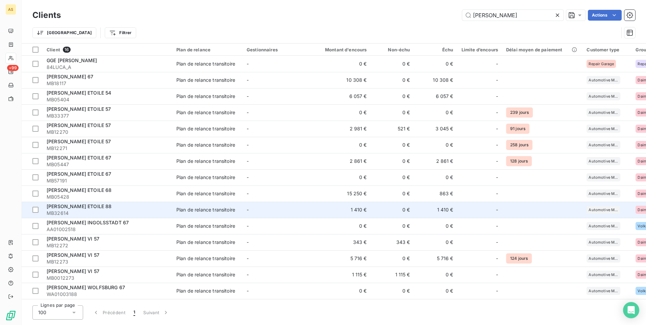
click at [446, 213] on td "1 410 €" at bounding box center [435, 210] width 43 height 16
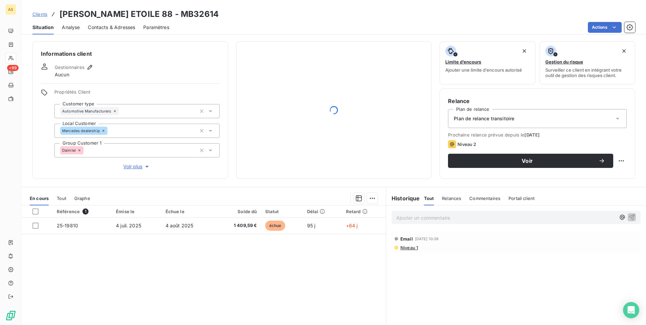
click at [118, 27] on span "Contacts & Adresses" at bounding box center [111, 27] width 47 height 7
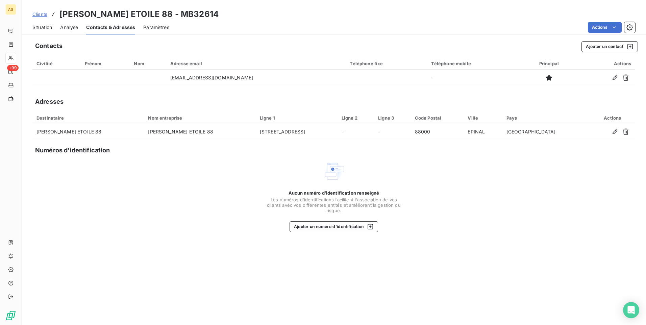
click at [43, 13] on span "Clients" at bounding box center [39, 13] width 15 height 5
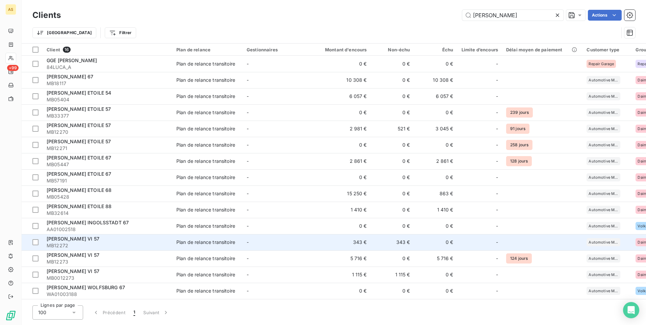
scroll to position [18, 0]
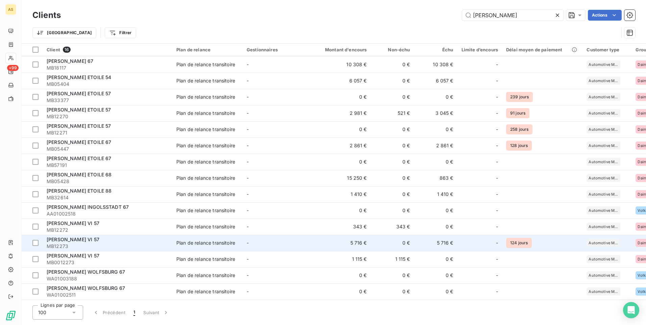
click at [446, 241] on td "5 716 €" at bounding box center [435, 243] width 43 height 16
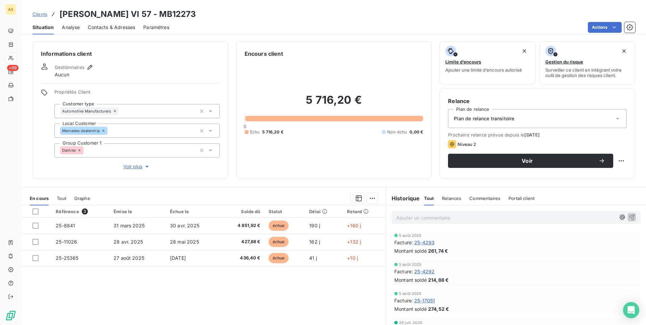
click at [120, 28] on span "Contacts & Adresses" at bounding box center [111, 27] width 47 height 7
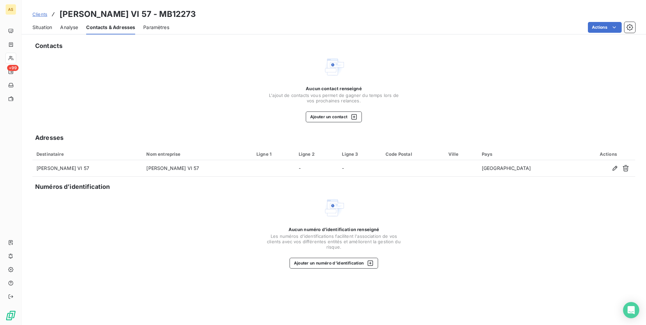
click at [37, 15] on span "Clients" at bounding box center [39, 13] width 15 height 5
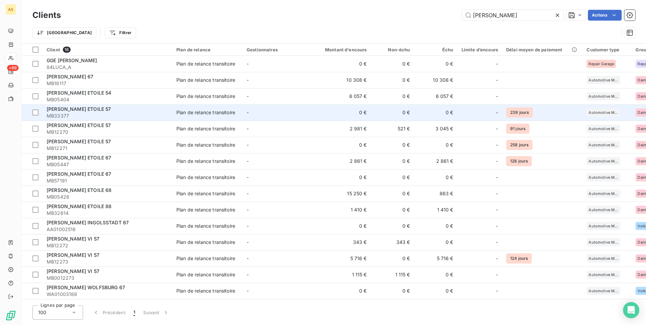
click at [418, 113] on td "0 €" at bounding box center [435, 112] width 43 height 16
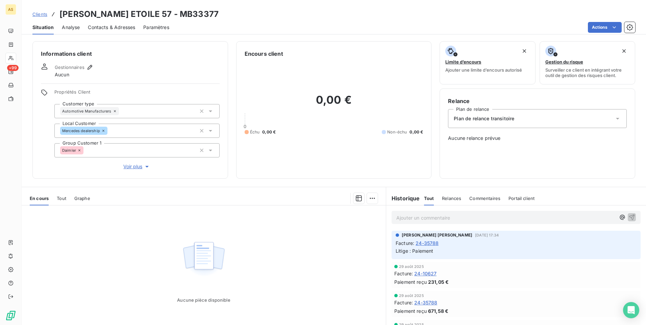
click at [108, 26] on span "Contacts & Adresses" at bounding box center [111, 27] width 47 height 7
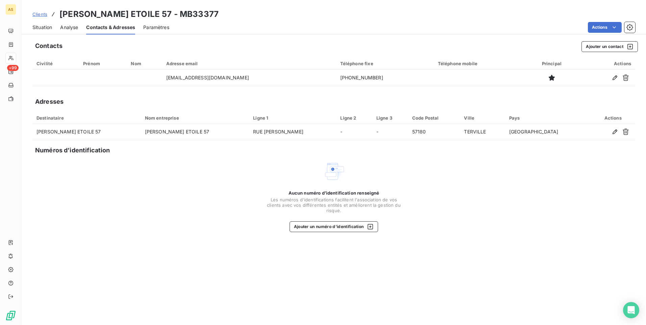
click at [48, 17] on div "Clients PAUL KROELY ETOILE 57 - MB33377" at bounding box center [125, 14] width 186 height 12
click at [45, 15] on span "Clients" at bounding box center [39, 13] width 15 height 5
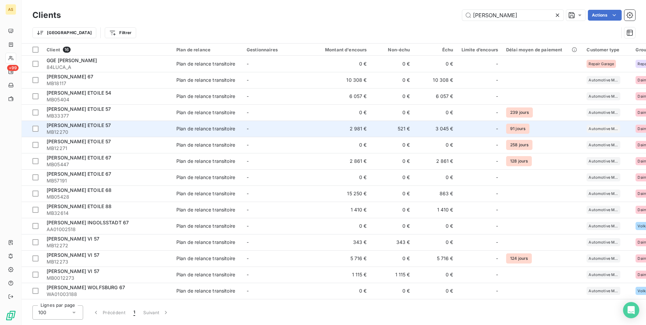
click at [440, 128] on td "3 045 €" at bounding box center [435, 129] width 43 height 16
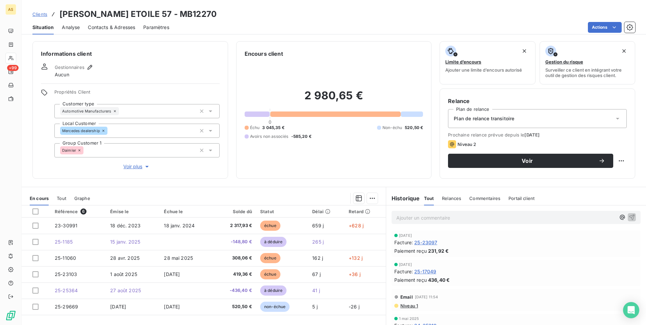
click at [102, 30] on span "Contacts & Adresses" at bounding box center [111, 27] width 47 height 7
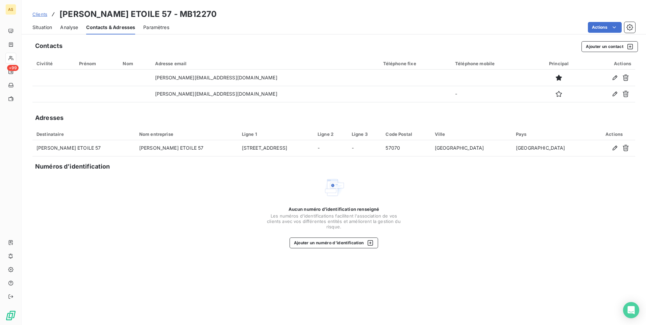
click at [38, 14] on span "Clients" at bounding box center [39, 13] width 15 height 5
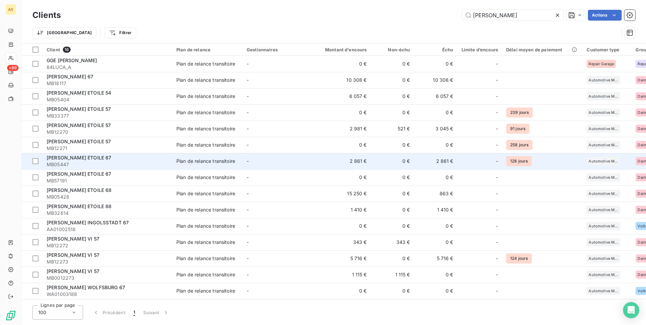
click at [446, 163] on td "2 861 €" at bounding box center [435, 161] width 43 height 16
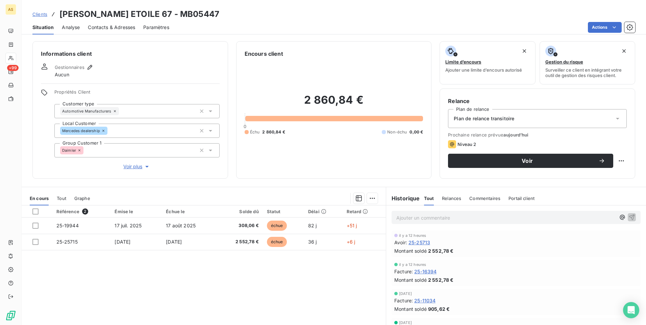
click at [114, 27] on span "Contacts & Adresses" at bounding box center [111, 27] width 47 height 7
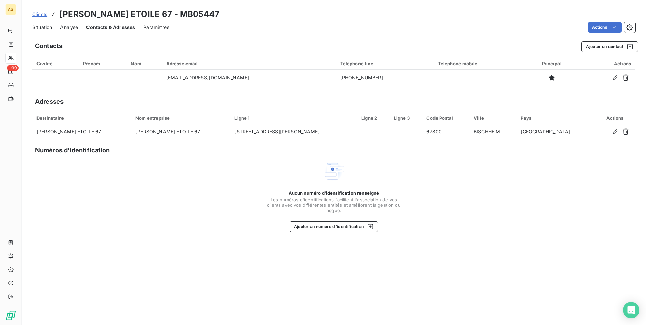
click at [35, 15] on span "Clients" at bounding box center [39, 13] width 15 height 5
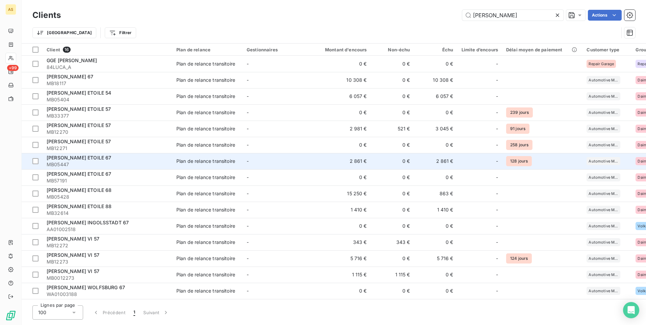
click at [444, 162] on td "2 861 €" at bounding box center [435, 161] width 43 height 16
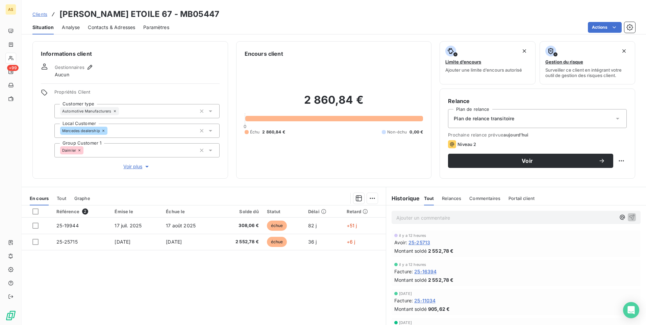
click at [94, 26] on span "Contacts & Adresses" at bounding box center [111, 27] width 47 height 7
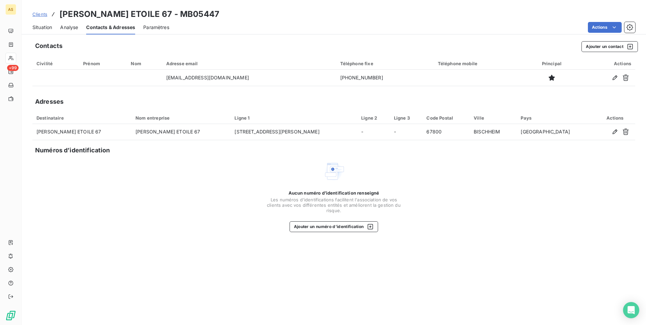
click at [44, 26] on span "Situation" at bounding box center [42, 27] width 20 height 7
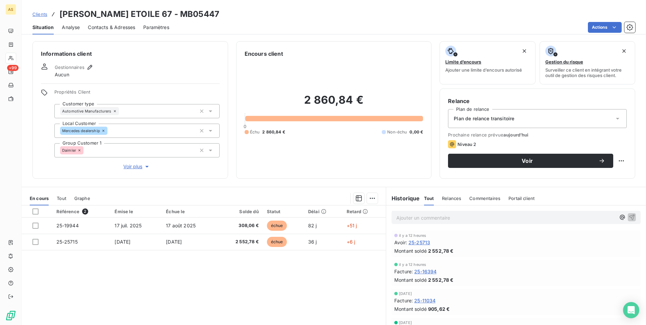
click at [31, 16] on div "Clients PAUL KROELY ETOILE 67 - MB05447" at bounding box center [334, 14] width 624 height 12
click at [41, 13] on span "Clients" at bounding box center [39, 13] width 15 height 5
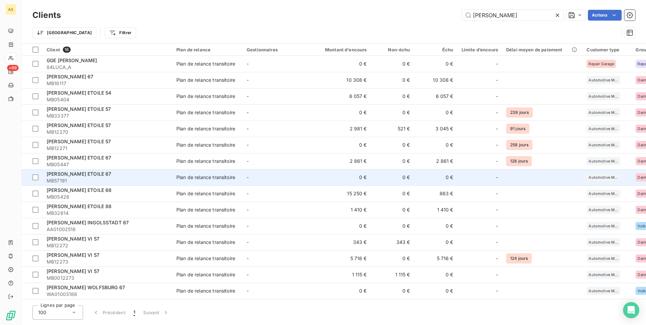
click at [449, 175] on td "0 €" at bounding box center [435, 177] width 43 height 16
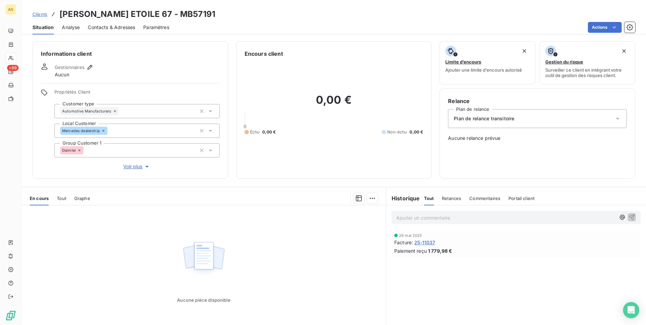
click at [102, 28] on span "Contacts & Adresses" at bounding box center [111, 27] width 47 height 7
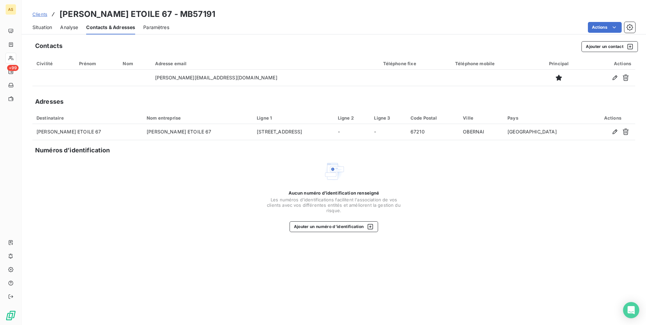
click at [49, 32] on div "Situation" at bounding box center [42, 27] width 20 height 14
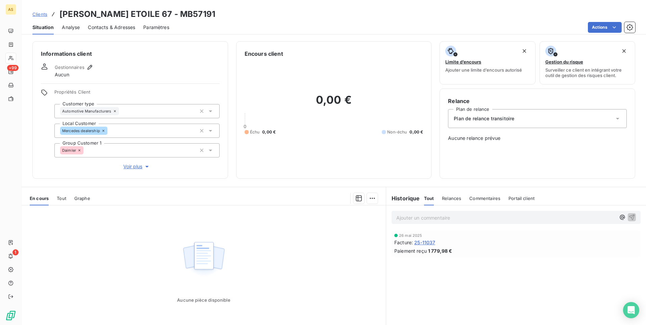
click at [37, 16] on span "Clients" at bounding box center [39, 13] width 15 height 5
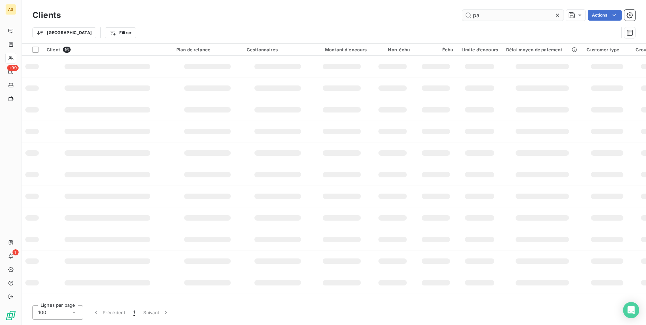
type input "p"
type input "DAX"
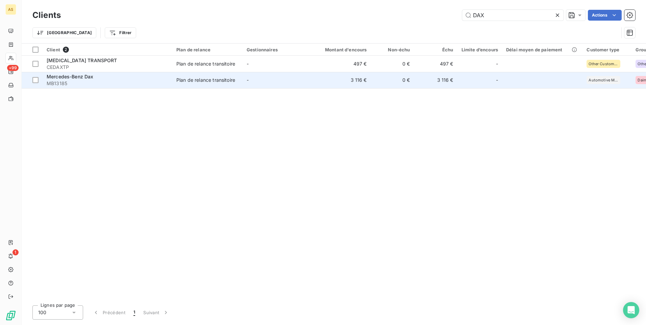
click at [450, 78] on td "3 116 €" at bounding box center [435, 80] width 43 height 16
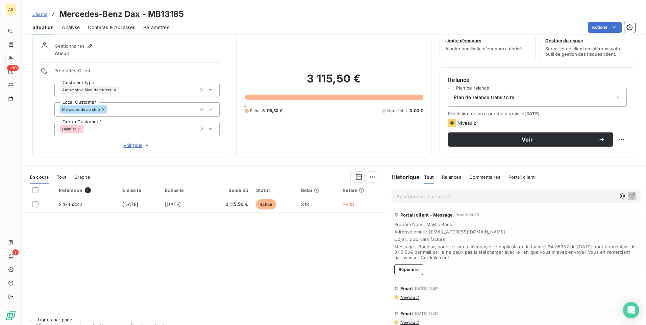
scroll to position [31, 0]
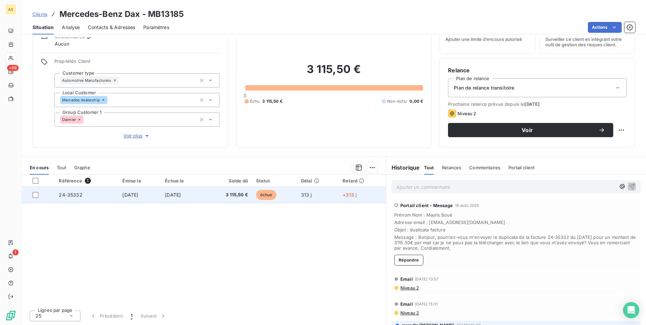
click at [267, 201] on td "échue" at bounding box center [274, 195] width 45 height 16
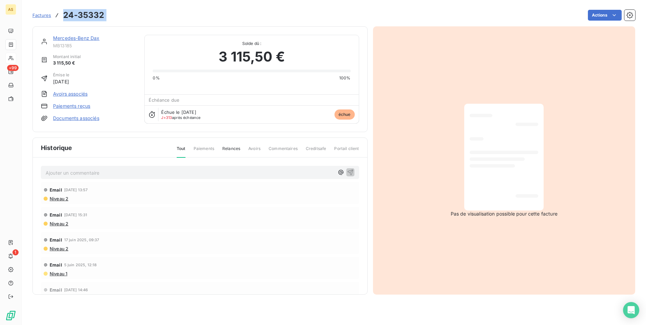
drag, startPoint x: 108, startPoint y: 13, endPoint x: 65, endPoint y: 14, distance: 43.3
click at [65, 14] on div "Factures 24-35332 Actions" at bounding box center [333, 15] width 603 height 14
copy section "24-35332 Actions"
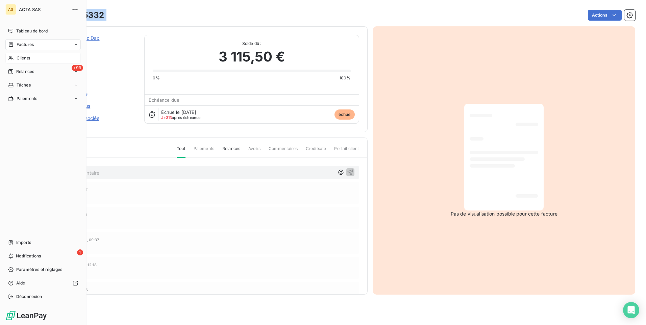
click at [34, 54] on div "Clients" at bounding box center [42, 58] width 75 height 11
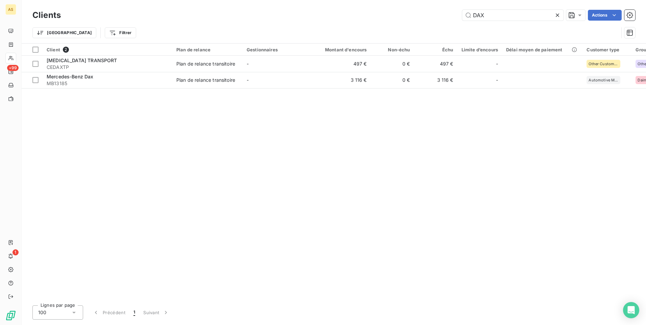
drag, startPoint x: 493, startPoint y: 17, endPoint x: 456, endPoint y: 18, distance: 36.9
click at [456, 18] on div "DAX Actions" at bounding box center [352, 15] width 566 height 11
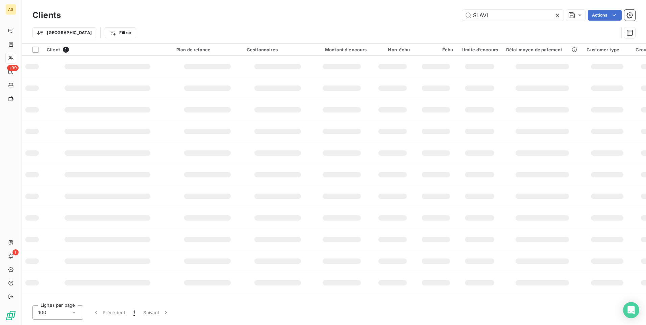
type input "SLAVI"
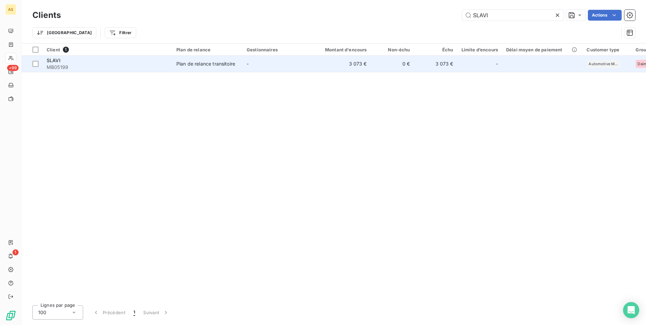
click at [444, 59] on td "3 073 €" at bounding box center [435, 64] width 43 height 16
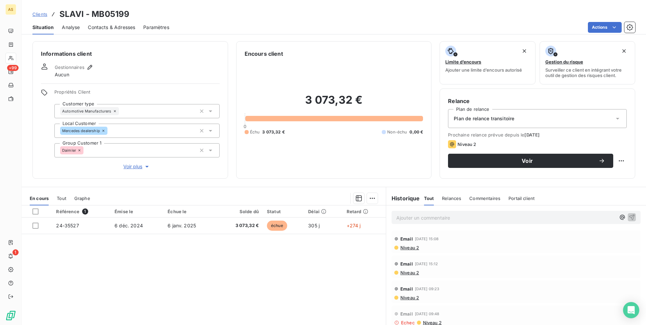
click at [42, 17] on link "Clients" at bounding box center [39, 14] width 15 height 7
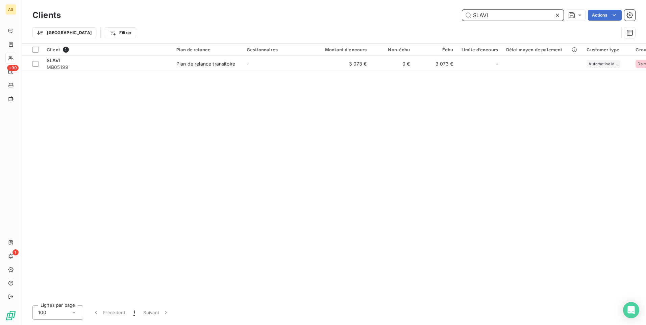
drag, startPoint x: 495, startPoint y: 15, endPoint x: 464, endPoint y: 16, distance: 31.1
click at [464, 16] on input "SLAVI" at bounding box center [512, 15] width 101 height 11
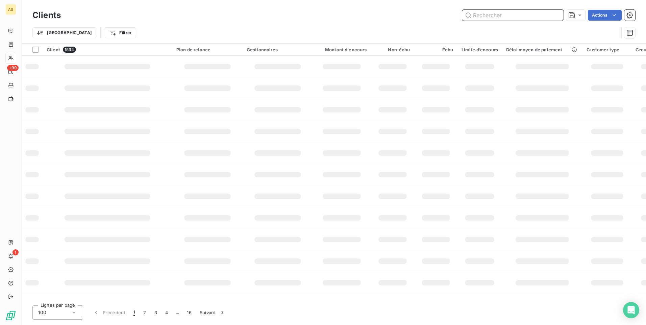
paste input "• Mercedes-Benz Groupe Clim Tarbes"
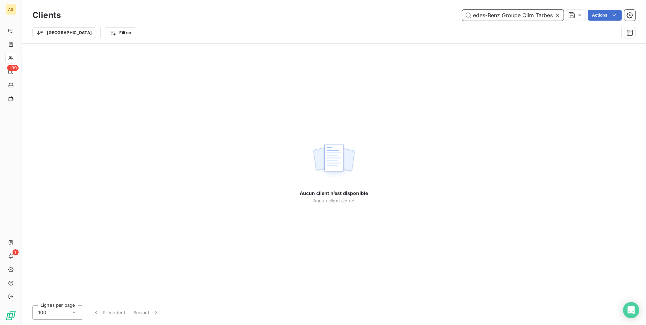
click at [473, 15] on input "• Mercedes-Benz Groupe Clim Tarbes" at bounding box center [512, 15] width 101 height 11
drag, startPoint x: 537, startPoint y: 15, endPoint x: 529, endPoint y: 13, distance: 8.2
click at [529, 13] on input "Mercedes-Benz Groupe Clim Tarbes" at bounding box center [512, 15] width 101 height 11
drag, startPoint x: 514, startPoint y: 16, endPoint x: 464, endPoint y: 16, distance: 49.7
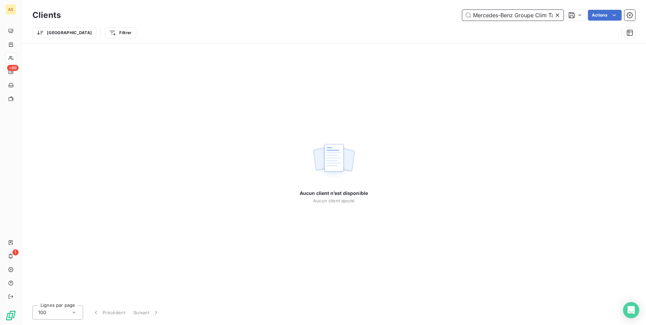
click at [464, 16] on input "Mercedes-Benz Groupe Clim Tarbes" at bounding box center [512, 15] width 101 height 11
click at [476, 16] on input "Groupe Clim Tarbes" at bounding box center [512, 15] width 101 height 11
type input "Groupe Clim Tarbes"
drag, startPoint x: 527, startPoint y: 16, endPoint x: 470, endPoint y: 26, distance: 57.3
click at [470, 26] on div "Clients Groupe Clim Tarbes Actions Trier Filtrer" at bounding box center [333, 25] width 603 height 35
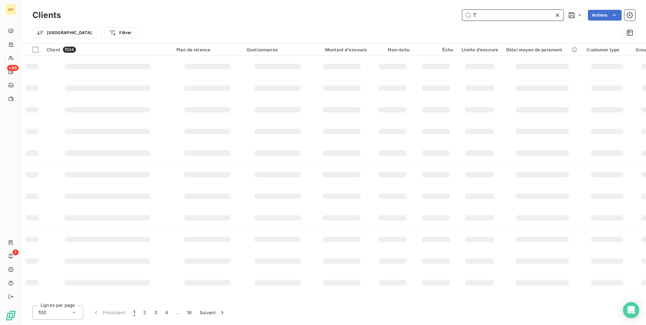
type input "T"
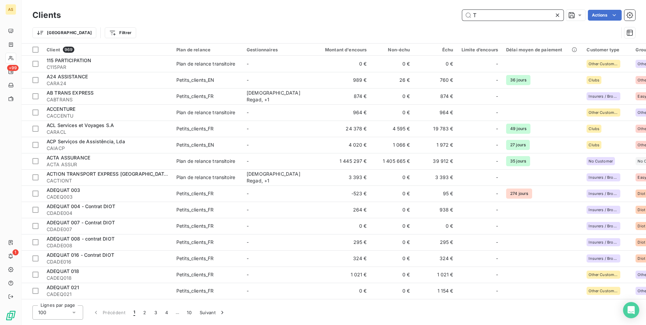
drag, startPoint x: 485, startPoint y: 19, endPoint x: 463, endPoint y: 14, distance: 22.3
click at [463, 14] on input "T" at bounding box center [512, 15] width 101 height 11
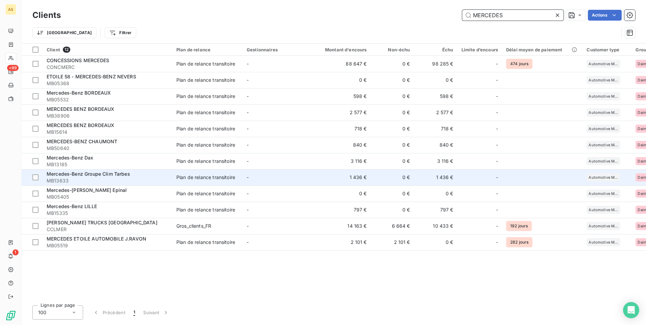
type input "MERCEDES"
click at [125, 176] on span "Mercedes-Benz Groupe Clim Tarbes" at bounding box center [88, 174] width 83 height 6
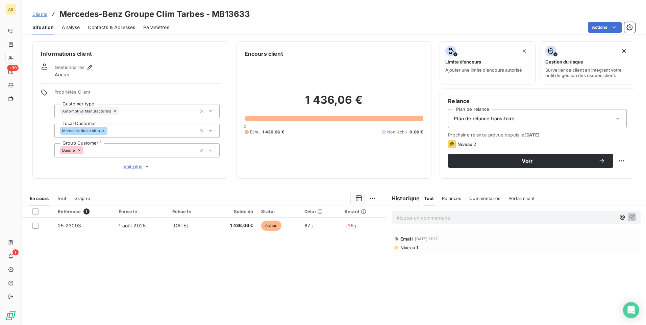
click at [42, 13] on span "Clients" at bounding box center [39, 13] width 15 height 5
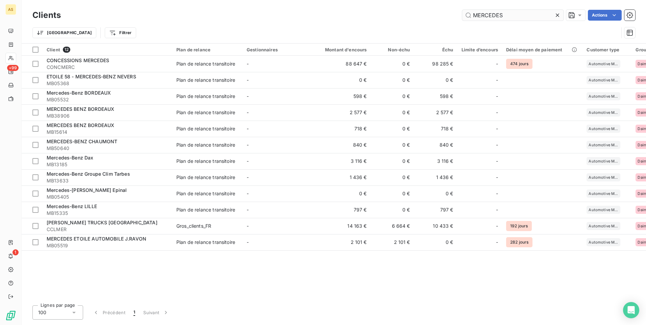
drag, startPoint x: 509, startPoint y: 15, endPoint x: 463, endPoint y: 18, distance: 46.1
click at [458, 21] on div "Clients MERCEDES Actions" at bounding box center [333, 15] width 603 height 14
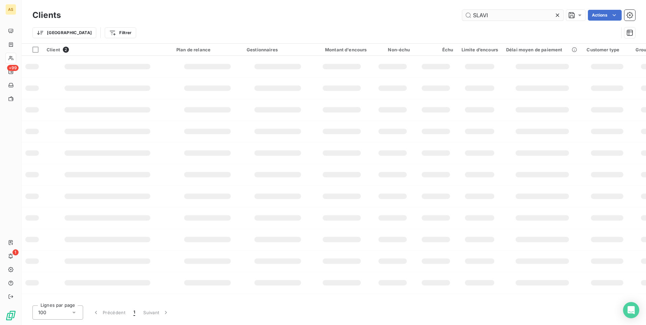
type input "SLAVI"
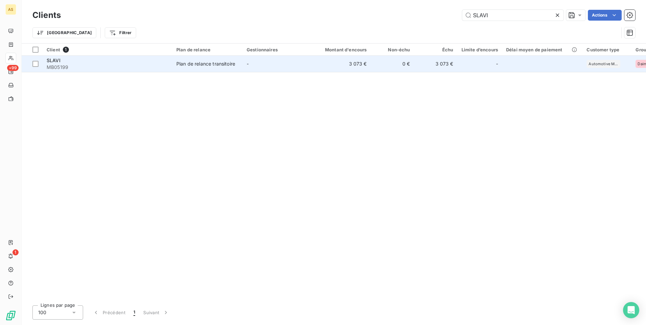
click at [448, 61] on td "3 073 €" at bounding box center [435, 64] width 43 height 16
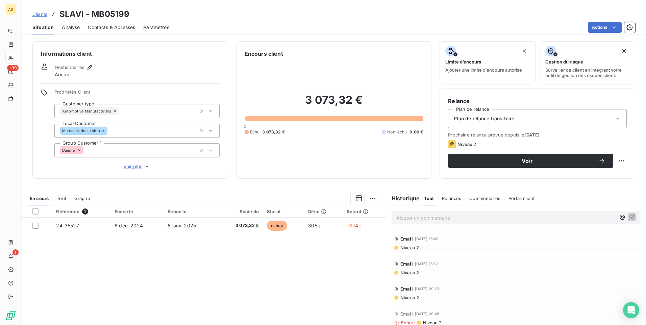
click at [35, 15] on span "Clients" at bounding box center [39, 13] width 15 height 5
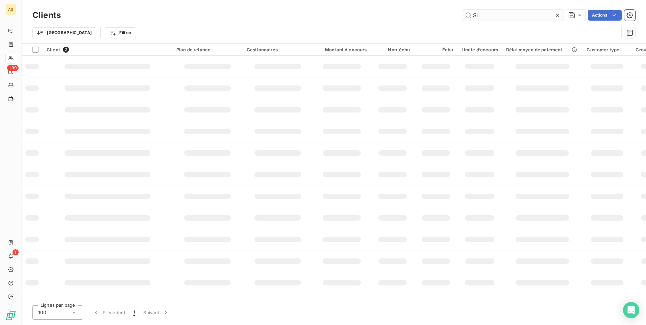
type input "S"
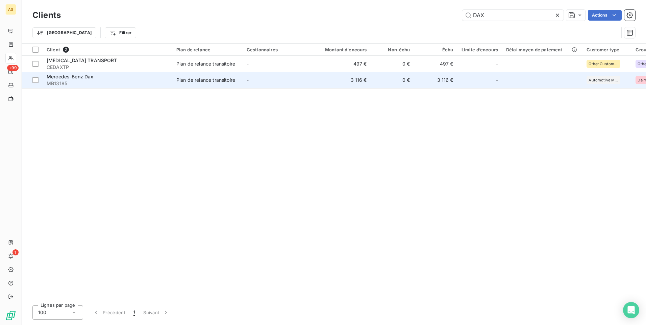
type input "DAX"
click at [401, 77] on td "0 €" at bounding box center [392, 80] width 43 height 16
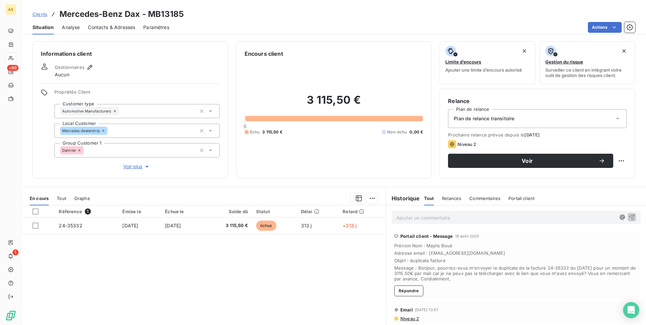
click at [32, 13] on span "Clients" at bounding box center [39, 13] width 15 height 5
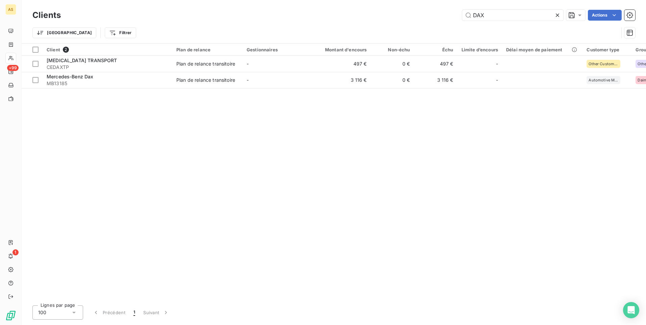
drag, startPoint x: 489, startPoint y: 14, endPoint x: 441, endPoint y: 19, distance: 48.2
click at [441, 19] on div "DAX Actions" at bounding box center [352, 15] width 566 height 11
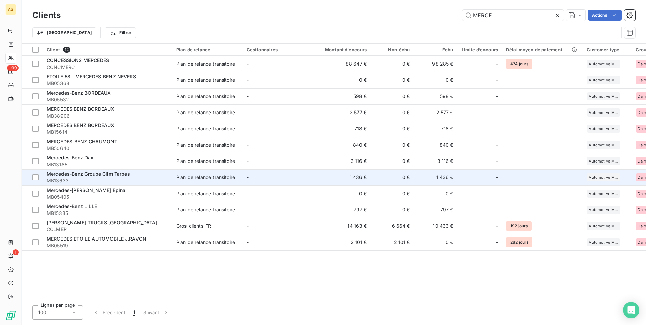
type input "MERCE"
click at [136, 171] on div "Mercedes-Benz Groupe Clim Tarbes" at bounding box center [108, 174] width 122 height 7
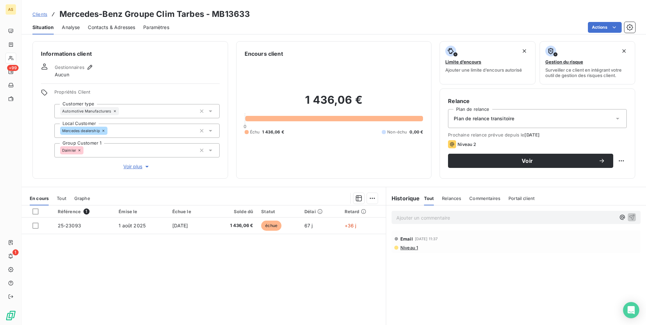
click at [43, 14] on span "Clients" at bounding box center [39, 13] width 15 height 5
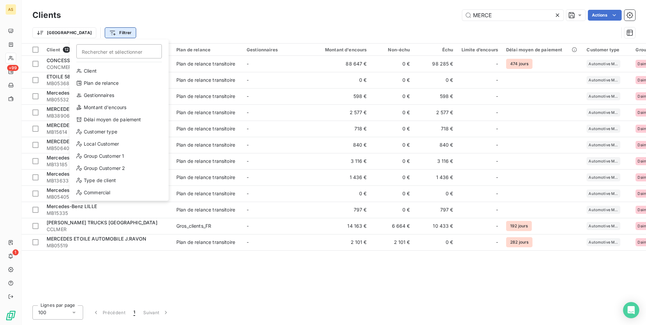
click at [89, 32] on html "AS +99 1 Clients MERCE Actions Trier Filtrer Rechercher et sélectionner Client …" at bounding box center [323, 162] width 646 height 325
click at [98, 146] on div "Local Customer" at bounding box center [119, 144] width 94 height 11
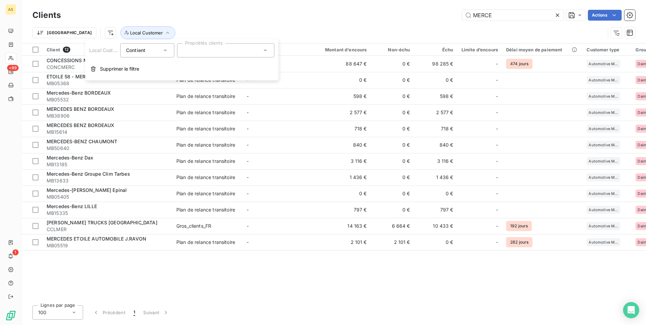
click at [259, 49] on div at bounding box center [225, 50] width 97 height 14
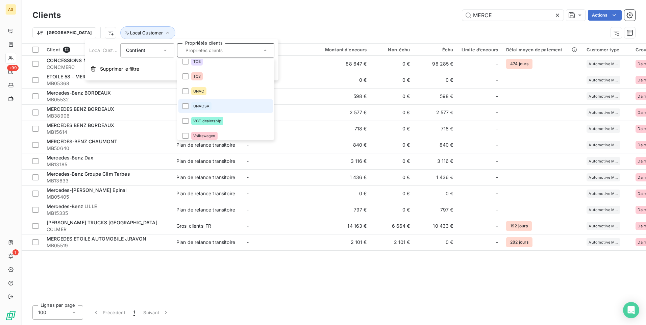
scroll to position [1080, 0]
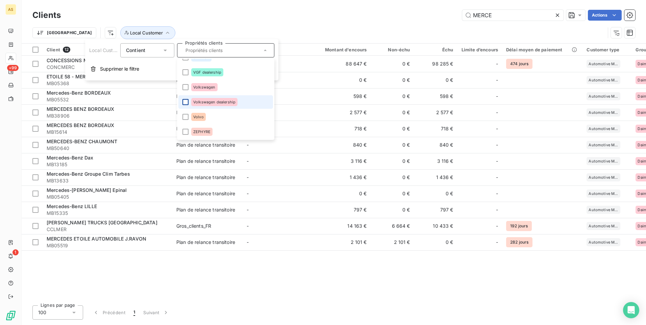
click at [188, 102] on div at bounding box center [185, 102] width 6 height 6
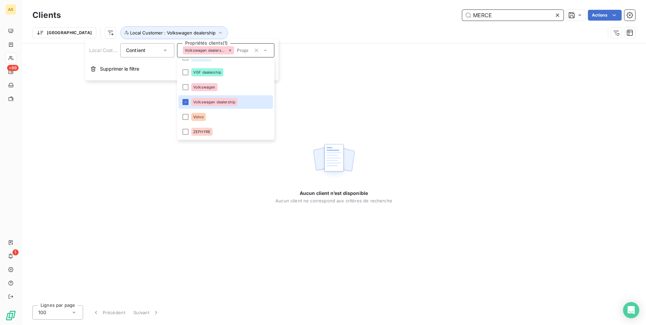
click at [492, 17] on input "MERCE" at bounding box center [512, 15] width 101 height 11
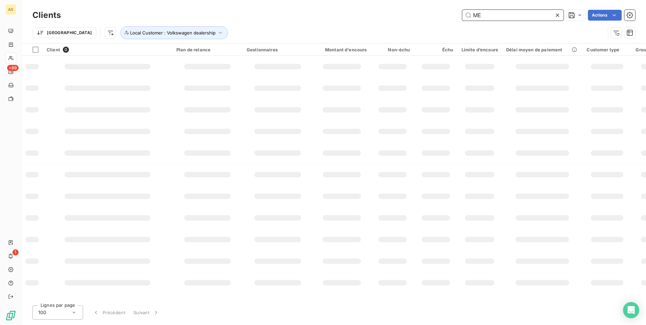
type input "M"
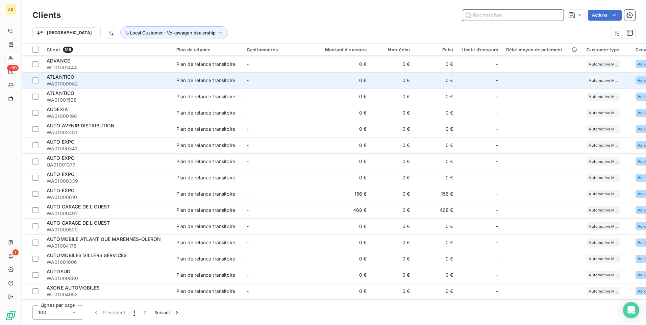
scroll to position [0, 0]
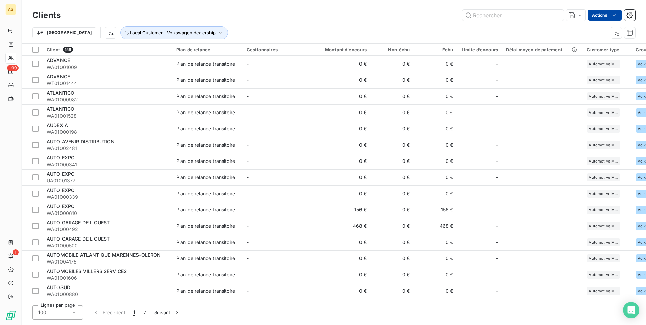
click at [610, 18] on html "AS +99 1 Clients Actions Trier Local Customer : Volkswagen dealership Client 15…" at bounding box center [323, 162] width 646 height 325
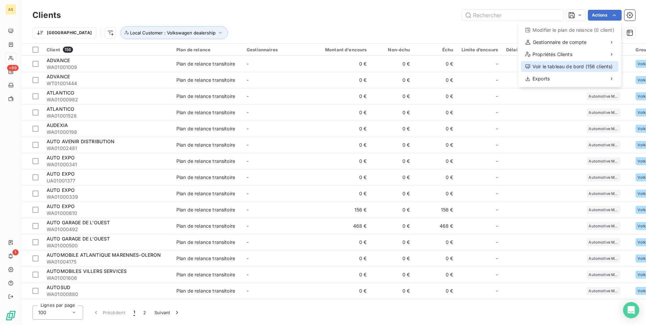
click at [553, 67] on div "Voir le tableau de bord (156 clients)" at bounding box center [569, 66] width 97 height 11
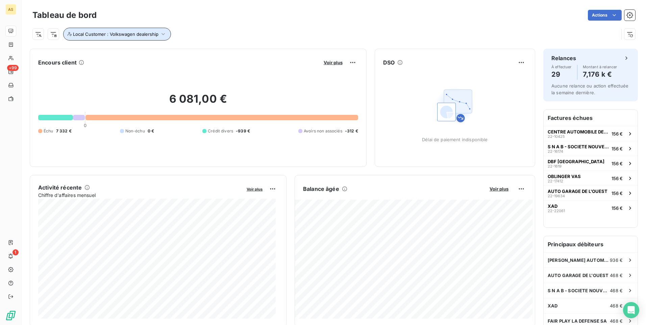
click at [162, 35] on icon "button" at bounding box center [163, 34] width 7 height 7
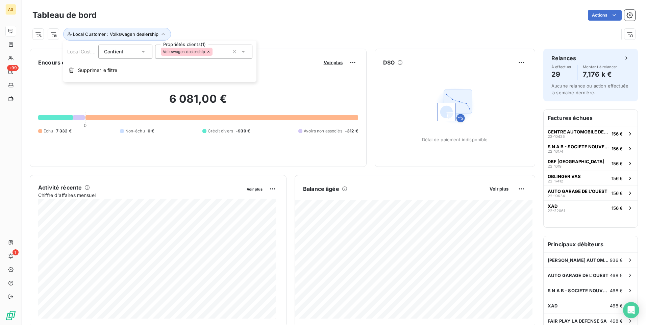
click at [243, 51] on icon at bounding box center [243, 52] width 3 height 2
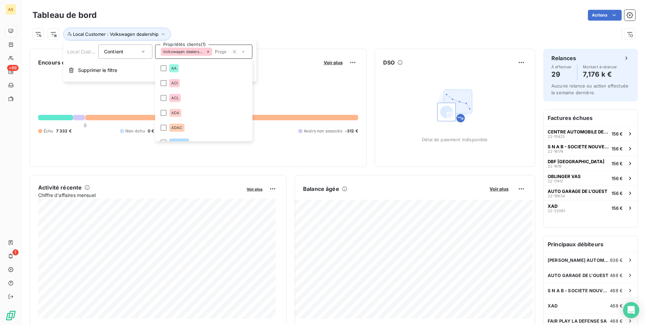
scroll to position [1049, 0]
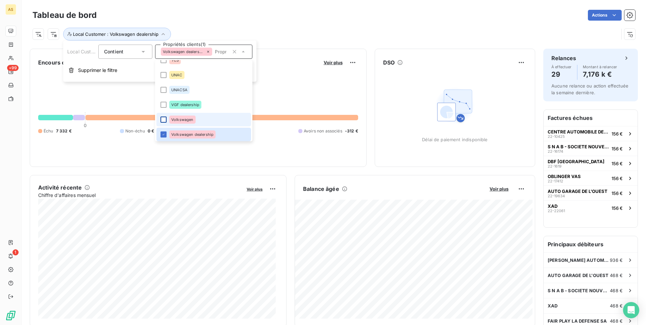
click at [165, 118] on div at bounding box center [163, 120] width 6 height 6
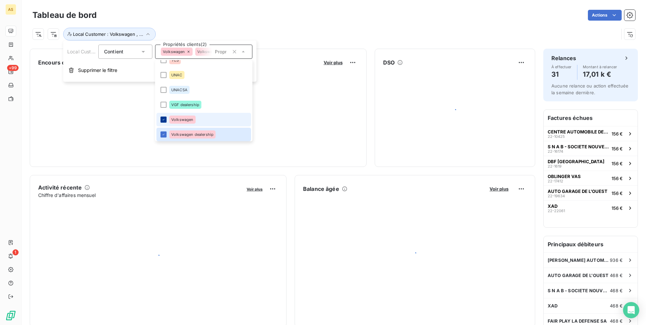
click at [165, 118] on icon at bounding box center [164, 120] width 4 height 4
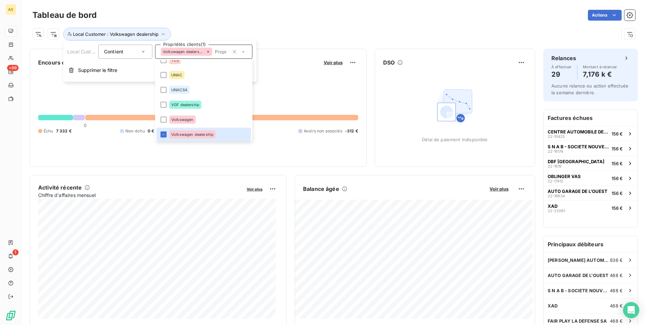
click at [288, 10] on div "Actions" at bounding box center [370, 15] width 530 height 11
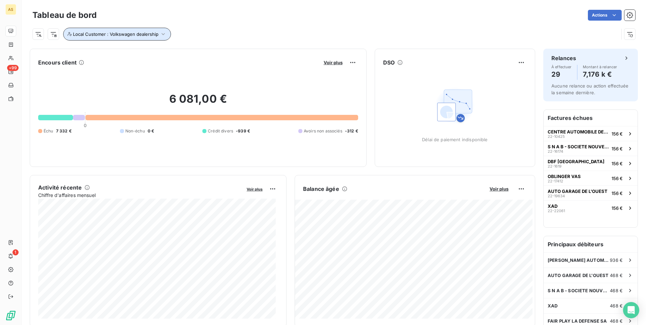
click at [163, 33] on icon "button" at bounding box center [163, 34] width 7 height 7
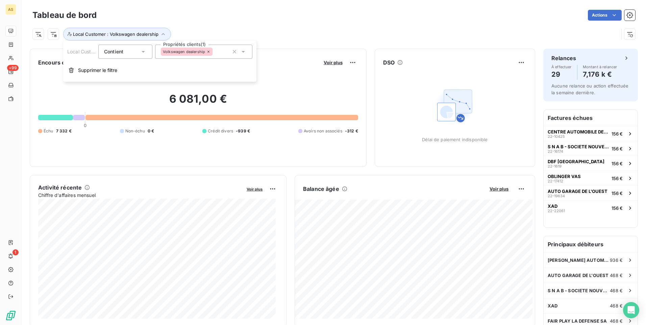
click at [242, 50] on icon at bounding box center [243, 51] width 7 height 7
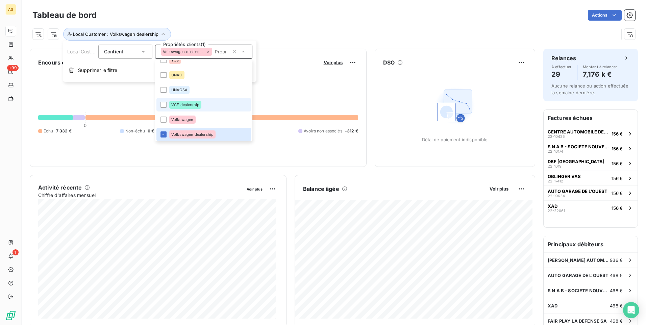
click at [168, 106] on li "VGF dealership" at bounding box center [203, 105] width 95 height 14
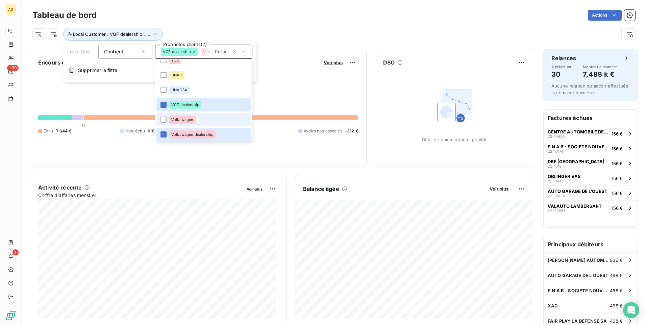
click at [162, 116] on li "Volkswagen" at bounding box center [203, 120] width 95 height 14
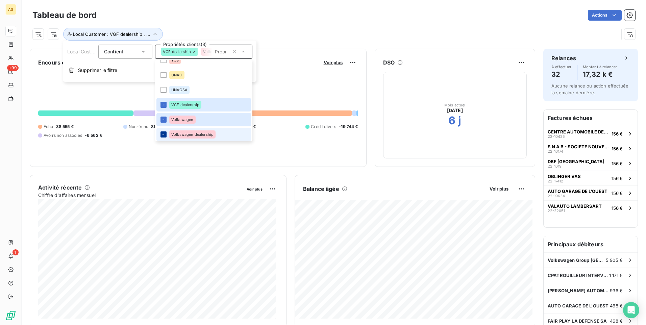
click at [161, 132] on div at bounding box center [163, 134] width 6 height 6
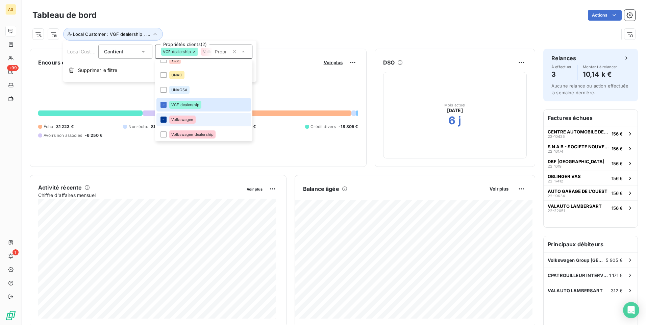
click at [164, 119] on icon at bounding box center [164, 120] width 4 height 4
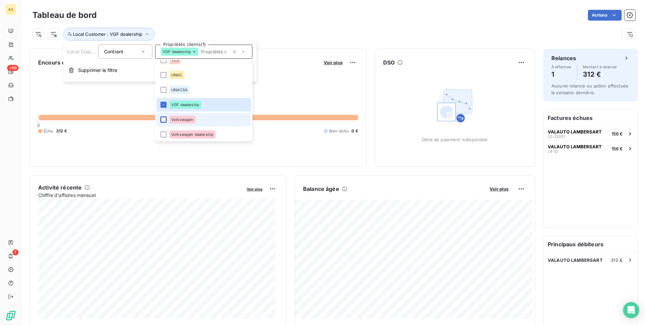
click at [253, 28] on div "Local Customer : VGF dealership" at bounding box center [325, 34] width 586 height 13
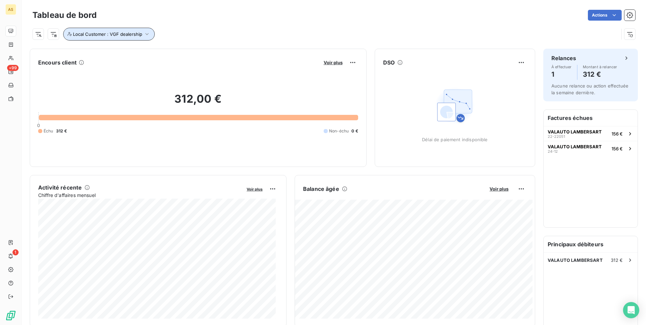
click at [146, 36] on icon "button" at bounding box center [147, 34] width 7 height 7
click at [245, 53] on icon at bounding box center [243, 51] width 7 height 7
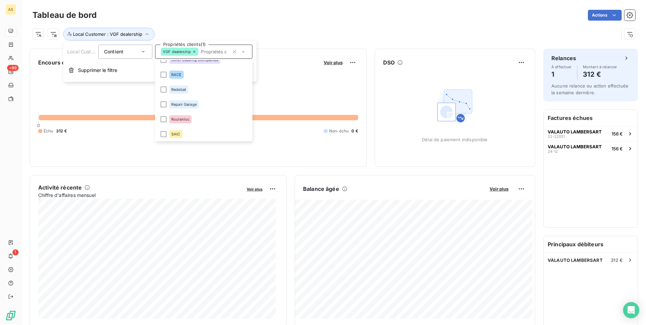
scroll to position [884, 0]
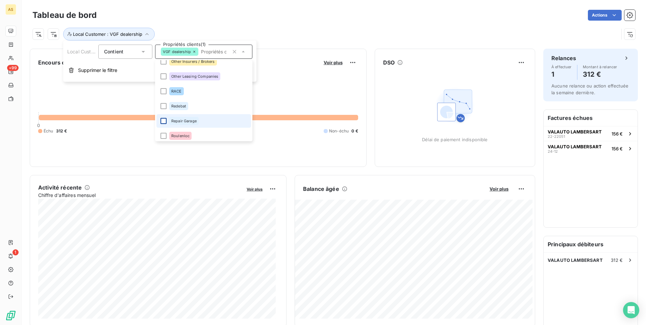
click at [165, 122] on div at bounding box center [163, 121] width 6 height 6
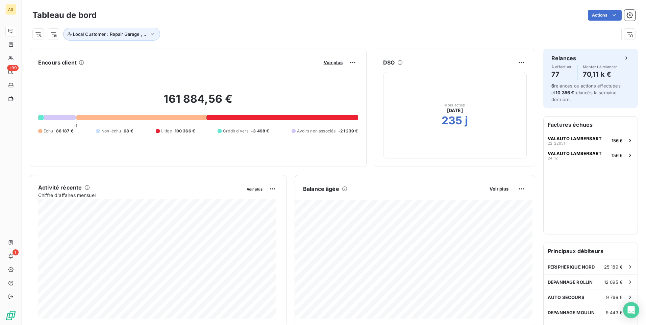
click at [195, 11] on div "Actions" at bounding box center [370, 15] width 530 height 11
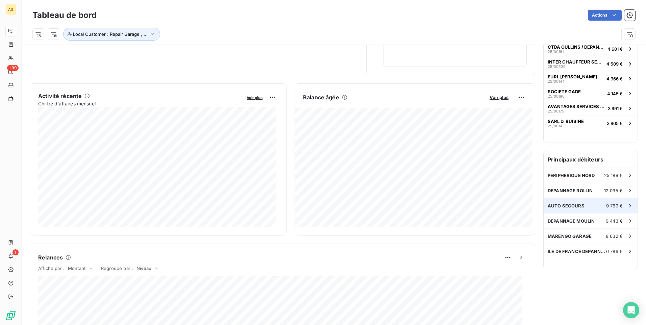
scroll to position [68, 0]
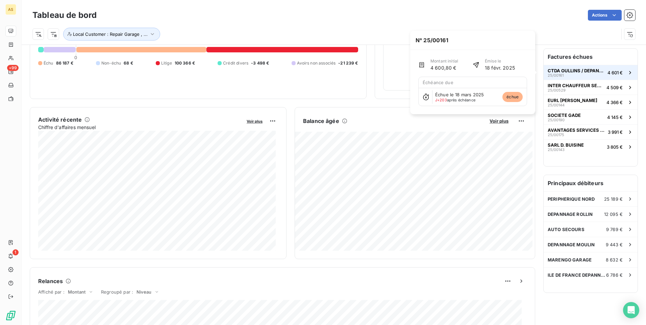
click at [591, 72] on span "CTDA OULLINS / DEPANNAGE INGECAR" at bounding box center [576, 70] width 57 height 5
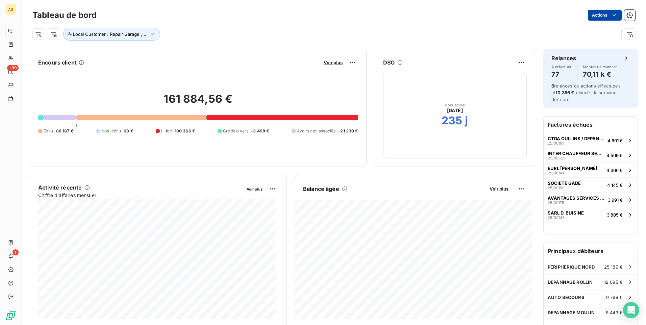
click at [605, 16] on html "AS +99 1 Tableau de bord Actions Local Customer : Repair Garage , ... Encours c…" at bounding box center [323, 162] width 646 height 325
click at [589, 31] on div "Exporter le tableau de bord" at bounding box center [575, 30] width 78 height 11
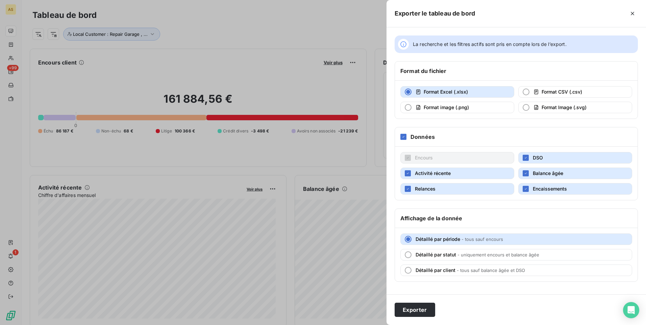
click at [461, 190] on button "Relances" at bounding box center [457, 188] width 114 height 11
click at [222, 59] on div at bounding box center [323, 162] width 646 height 325
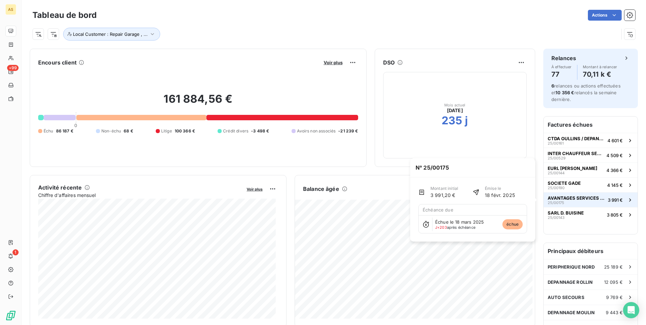
click at [566, 201] on div "AVANTAGES SERVICES - AOD SARL 25/00175" at bounding box center [576, 199] width 57 height 9
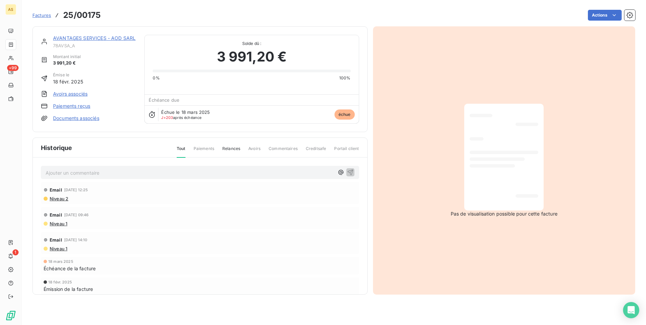
click at [41, 19] on div "Factures 25/00175" at bounding box center [66, 15] width 68 height 12
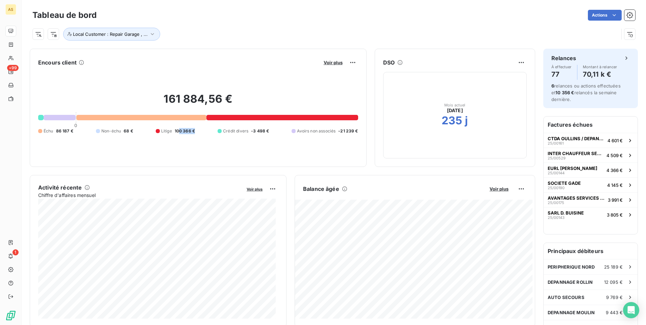
drag, startPoint x: 179, startPoint y: 135, endPoint x: 196, endPoint y: 131, distance: 17.9
click at [196, 131] on div "161 884,56 € 0 Échu 86 187 € Non-échu 68 € Litige 100 366 € Crédit divers -3 49…" at bounding box center [198, 113] width 320 height 91
drag, startPoint x: 196, startPoint y: 131, endPoint x: 207, endPoint y: 149, distance: 21.7
click at [207, 149] on div "161 884,56 € 0 Échu 86 187 € Non-échu 68 € Litige 100 366 € Crédit divers -3 49…" at bounding box center [198, 113] width 320 height 91
click at [151, 36] on icon "button" at bounding box center [152, 34] width 7 height 7
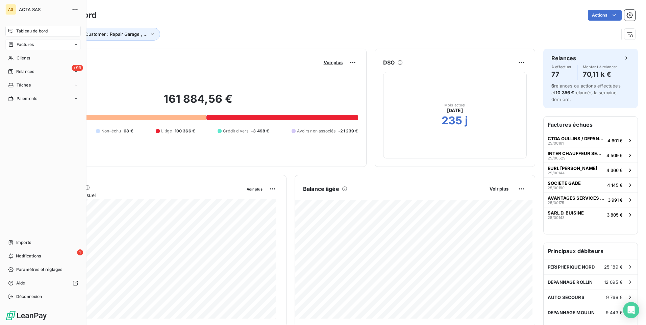
click at [28, 48] on div "Factures" at bounding box center [42, 44] width 75 height 11
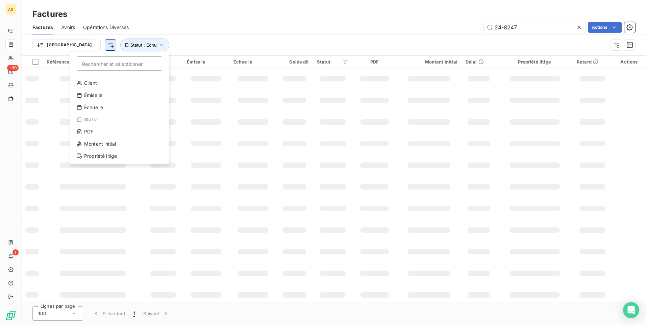
click at [78, 47] on html "AS +99 1 Factures Factures Avoirs Opérations Diverses 24-8247 Actions Trier Rec…" at bounding box center [323, 162] width 646 height 325
click at [130, 47] on html "AS +99 1 Factures Factures Avoirs Opérations Diverses 24-8247 Actions Trier Sta…" at bounding box center [323, 162] width 646 height 325
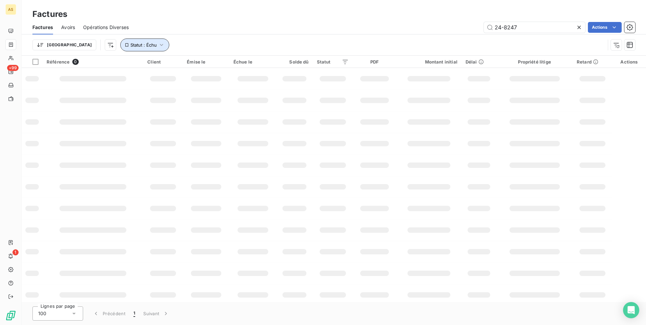
click at [158, 44] on icon "button" at bounding box center [161, 45] width 7 height 7
click at [152, 62] on icon at bounding box center [150, 63] width 3 height 2
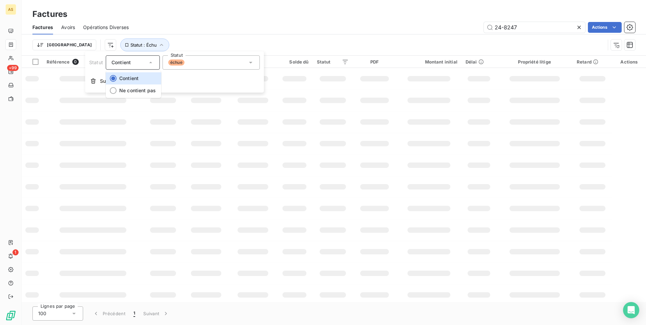
click at [163, 31] on div "24-8247 Actions" at bounding box center [386, 27] width 498 height 11
drag, startPoint x: 543, startPoint y: 27, endPoint x: 472, endPoint y: 29, distance: 70.6
click at [472, 29] on div "24-8247 Actions" at bounding box center [386, 27] width 498 height 11
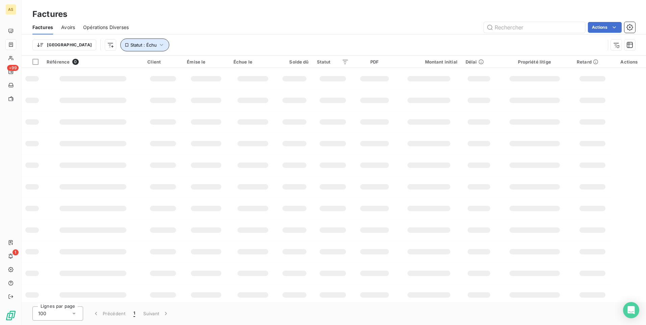
click at [158, 46] on icon "button" at bounding box center [161, 45] width 7 height 7
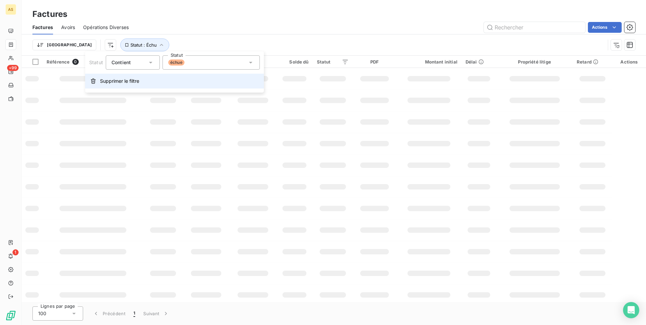
click at [105, 83] on span "Supprimer le filtre" at bounding box center [119, 81] width 39 height 7
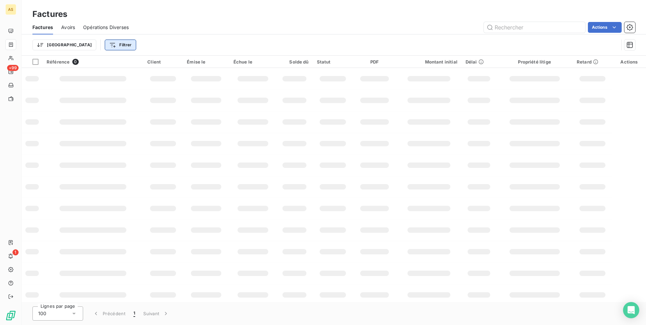
click at [80, 46] on html "AS +99 1 Factures Factures Avoirs Opérations Diverses Actions Trier Filtrer Réf…" at bounding box center [323, 162] width 646 height 325
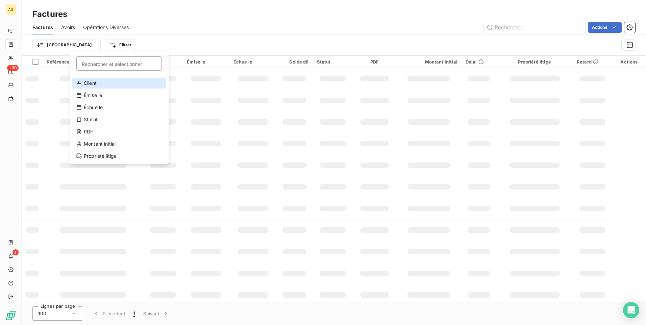
click at [91, 83] on div "Client" at bounding box center [119, 83] width 94 height 11
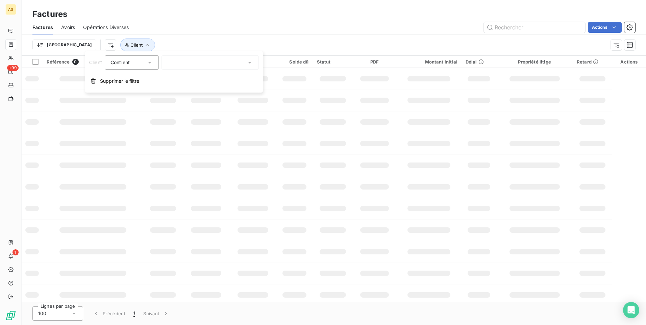
click at [248, 62] on icon at bounding box center [249, 62] width 7 height 7
click at [219, 17] on div "Factures" at bounding box center [334, 14] width 624 height 12
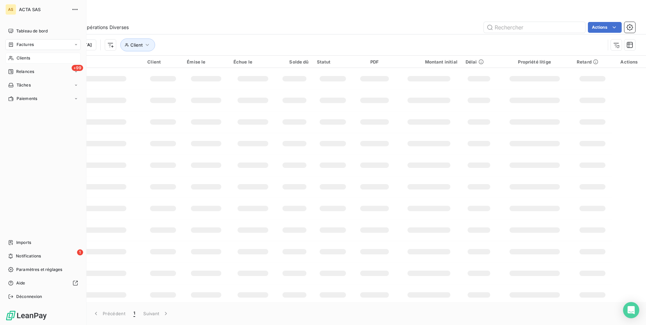
click at [26, 59] on span "Clients" at bounding box center [24, 58] width 14 height 6
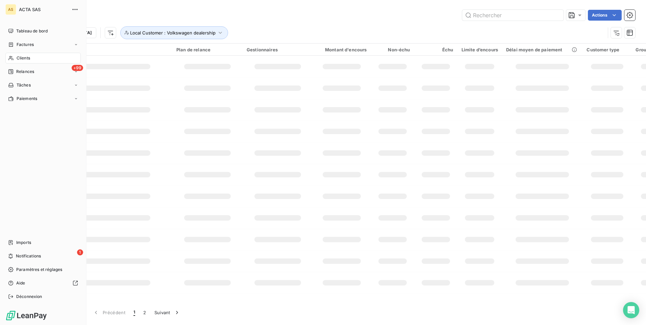
click at [26, 59] on span "Clients" at bounding box center [24, 58] width 14 height 6
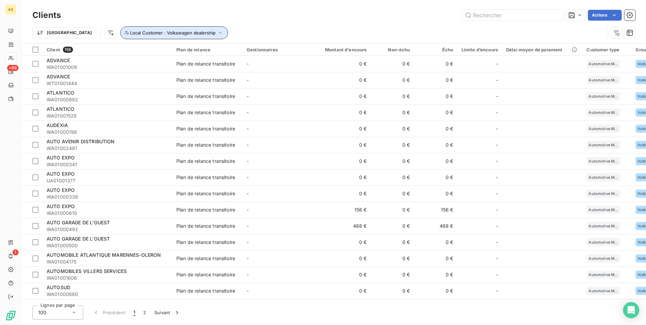
click at [217, 35] on icon "button" at bounding box center [220, 32] width 7 height 7
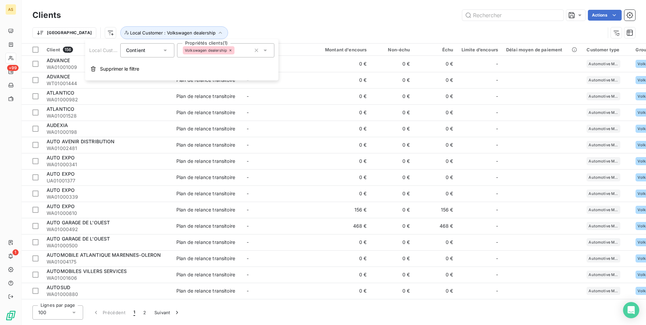
click at [267, 50] on icon at bounding box center [265, 51] width 3 height 2
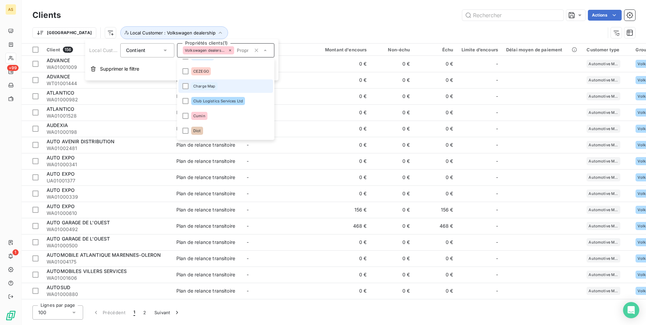
scroll to position [474, 0]
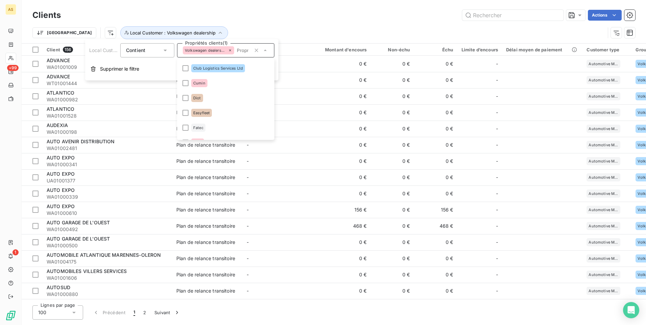
click at [229, 51] on icon at bounding box center [230, 50] width 4 height 4
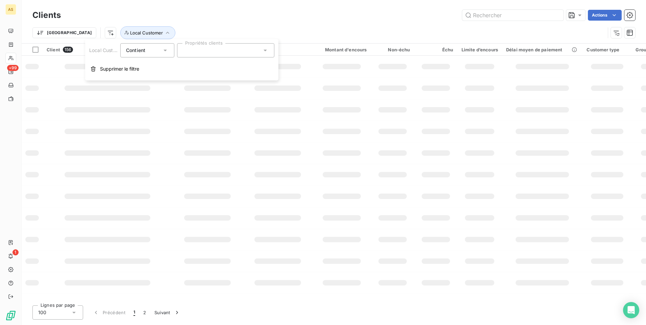
click at [200, 52] on div at bounding box center [225, 50] width 97 height 14
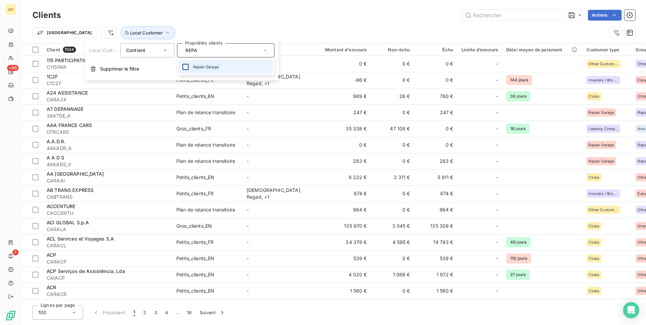
type input "REPA"
click at [184, 68] on div at bounding box center [185, 67] width 6 height 6
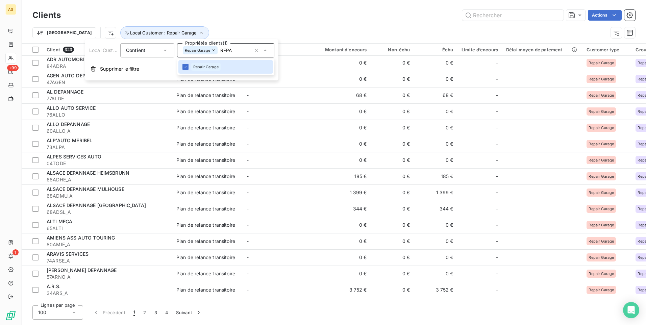
scroll to position [68, 0]
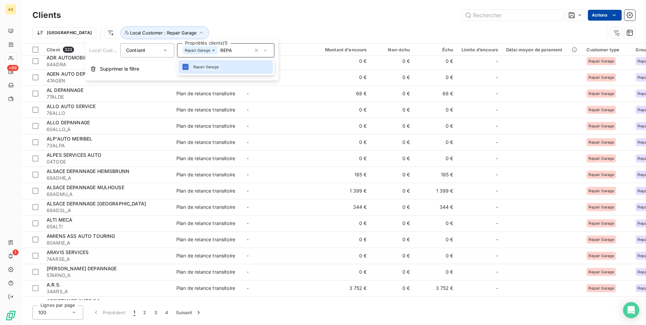
click at [620, 16] on html "AS +99 1 Clients Actions Trier Local Customer : Repair Garage Client 323 Plan d…" at bounding box center [323, 162] width 646 height 325
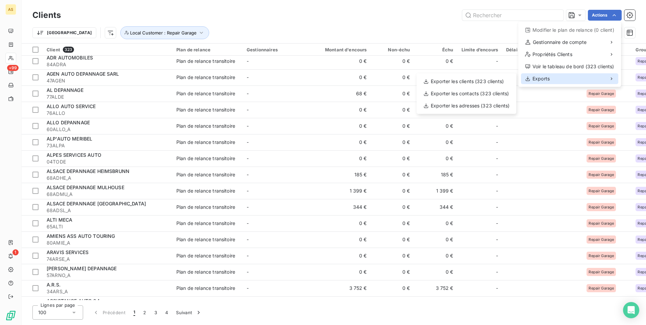
click at [551, 79] on div "Exports" at bounding box center [569, 78] width 97 height 11
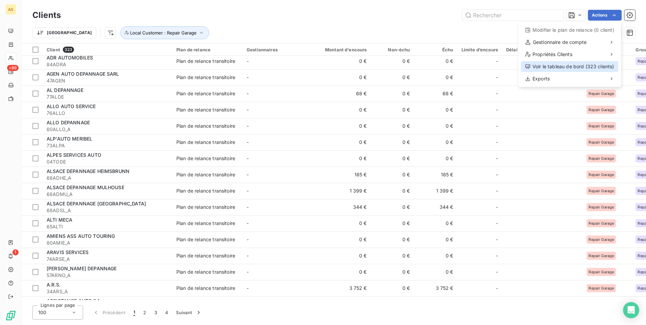
click at [540, 66] on div "Voir le tableau de bord (323 clients)" at bounding box center [569, 66] width 97 height 11
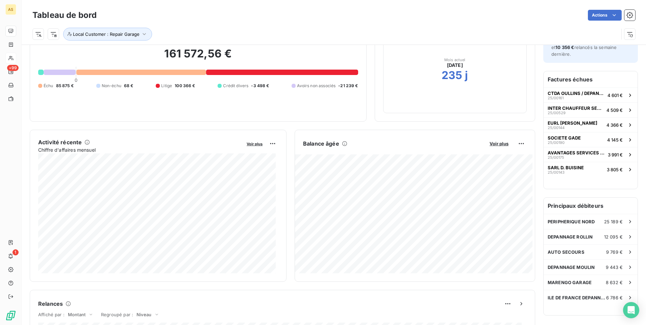
scroll to position [34, 0]
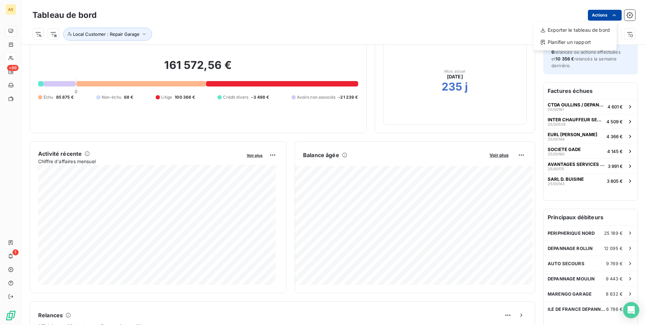
click at [613, 15] on html "AS +99 1 Tableau de bord Actions Exporter le tableau de bord Planifier un rappo…" at bounding box center [323, 162] width 646 height 325
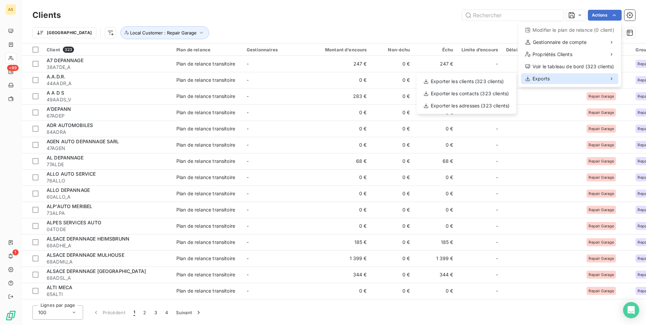
click at [557, 81] on div "Exports" at bounding box center [569, 78] width 97 height 11
click at [557, 79] on div "Exports" at bounding box center [569, 78] width 97 height 11
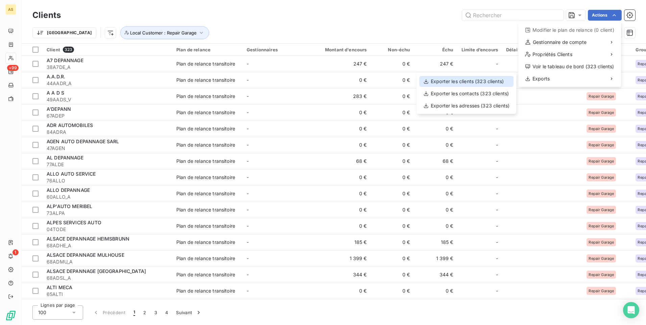
click at [460, 80] on div "Exporter les clients (323 clients)" at bounding box center [466, 81] width 94 height 11
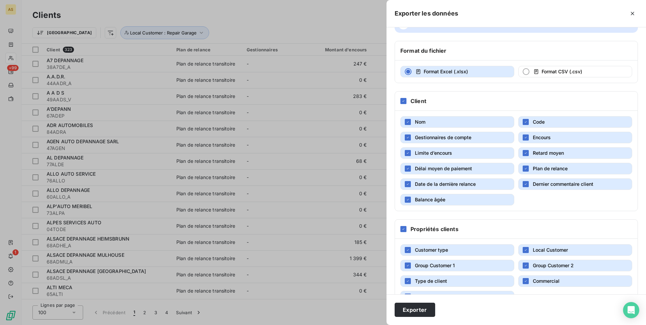
scroll to position [42, 0]
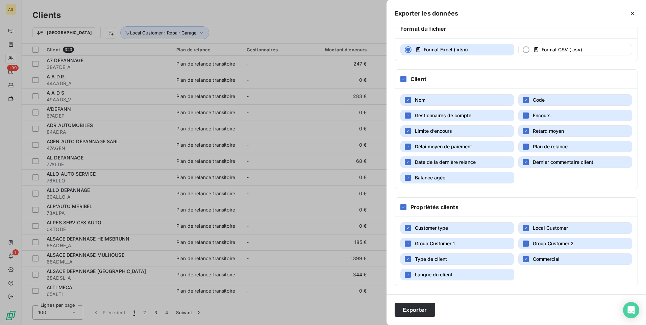
click at [370, 31] on div at bounding box center [323, 162] width 646 height 325
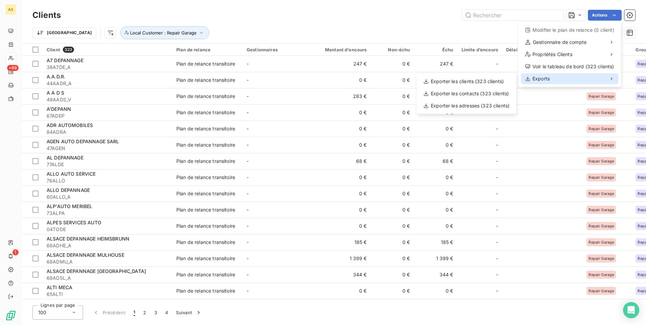
click at [542, 79] on span "Exports" at bounding box center [540, 78] width 17 height 7
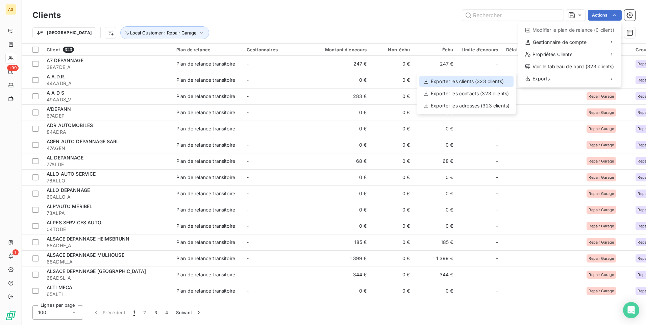
click at [478, 84] on div "Exporter les clients (323 clients)" at bounding box center [466, 81] width 94 height 11
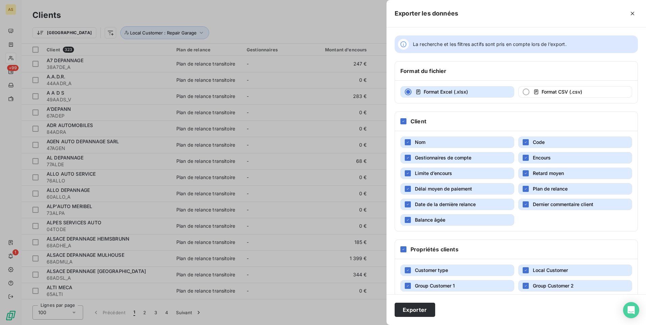
click at [544, 189] on span "Plan de relance" at bounding box center [550, 189] width 35 height 6
click at [546, 205] on span "Dernier commentaire client" at bounding box center [563, 204] width 60 height 6
click at [545, 174] on span "Retard moyen" at bounding box center [548, 173] width 31 height 6
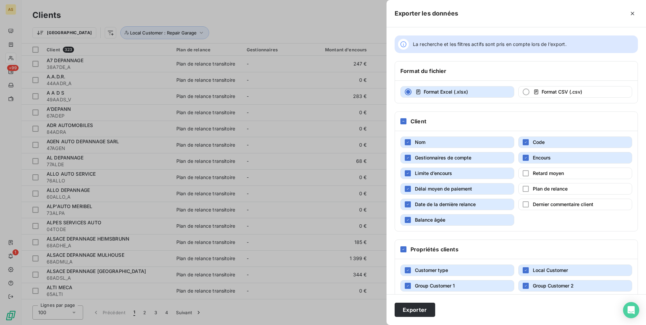
click at [436, 204] on span "Date de la dernière relance" at bounding box center [445, 204] width 61 height 6
click at [439, 189] on span "Délai moyen de paiement" at bounding box center [443, 189] width 57 height 6
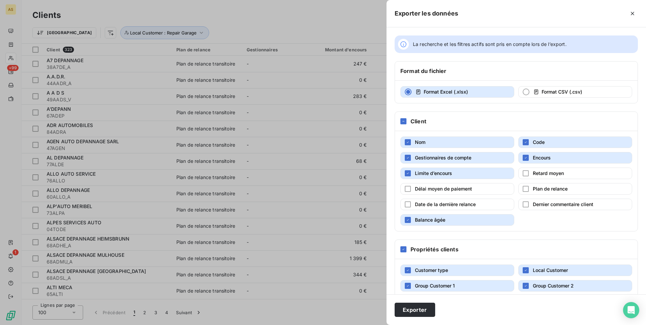
click at [438, 175] on span "Limite d’encours" at bounding box center [433, 173] width 37 height 6
click at [445, 159] on span "Gestionnaires de compte" at bounding box center [443, 158] width 56 height 6
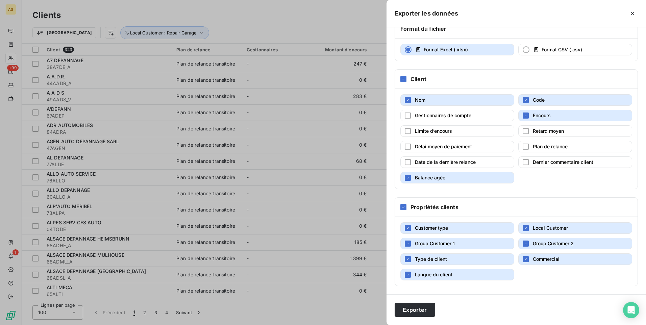
drag, startPoint x: 449, startPoint y: 229, endPoint x: 582, endPoint y: 206, distance: 135.5
click at [492, 218] on div "Customer type Local Customer Group Customer 1 Group Customer 2 Type de client C…" at bounding box center [516, 251] width 243 height 69
click at [562, 225] on span "Local Customer" at bounding box center [550, 228] width 35 height 7
click at [490, 232] on button "Customer type" at bounding box center [457, 227] width 114 height 11
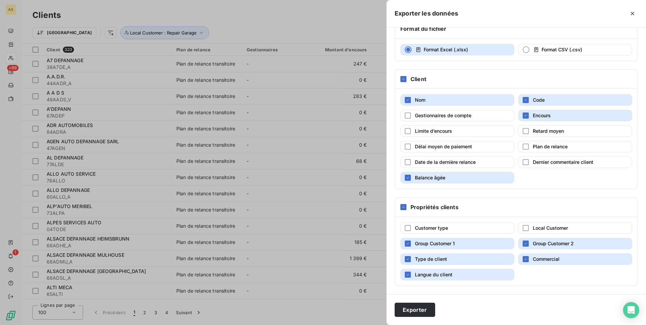
click at [465, 243] on button "Group Customer 1" at bounding box center [457, 243] width 114 height 11
click at [545, 243] on span "Group Customer 2" at bounding box center [553, 244] width 41 height 6
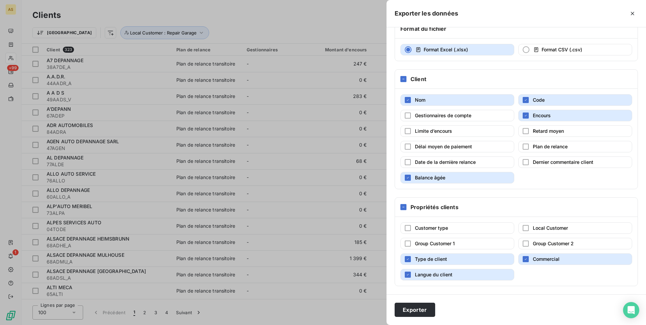
click at [551, 256] on span "Commercial" at bounding box center [546, 259] width 27 height 6
click at [471, 261] on button "Type de client" at bounding box center [457, 258] width 114 height 11
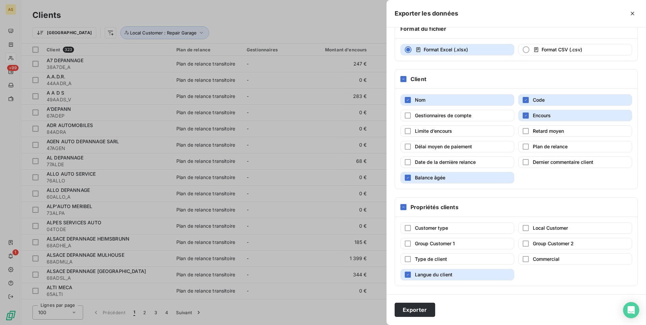
click at [470, 272] on button "Langue du client" at bounding box center [457, 274] width 114 height 11
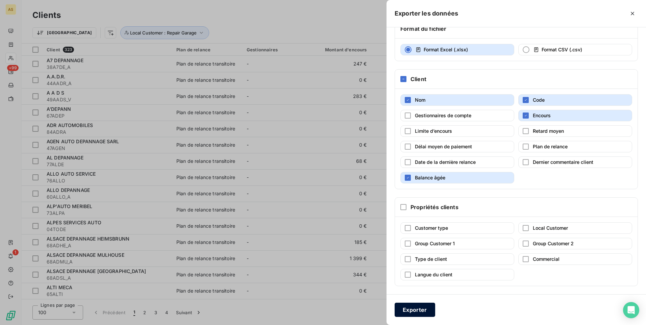
click at [412, 315] on button "Exporter" at bounding box center [415, 310] width 41 height 14
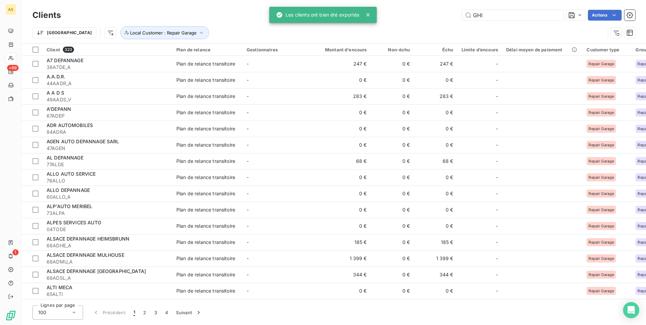
type input "GHIS"
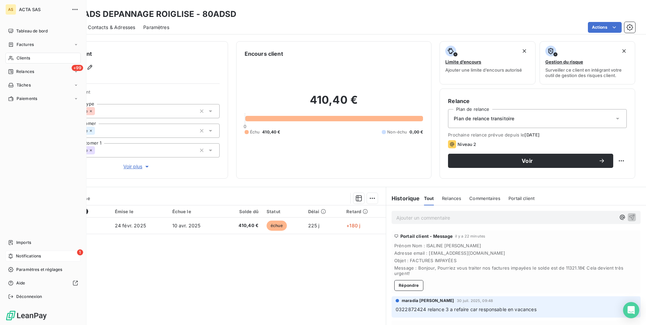
click at [22, 258] on span "Notifications" at bounding box center [28, 256] width 25 height 6
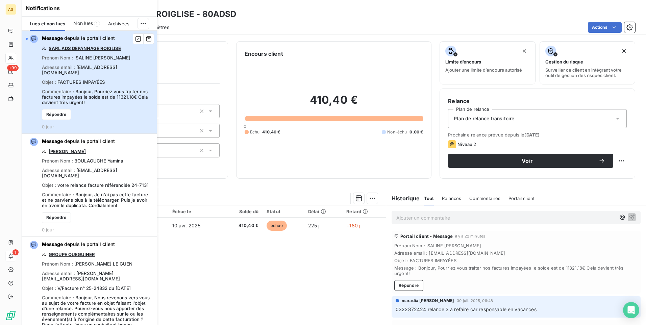
click at [26, 39] on div "button" at bounding box center [27, 39] width 2 height 2
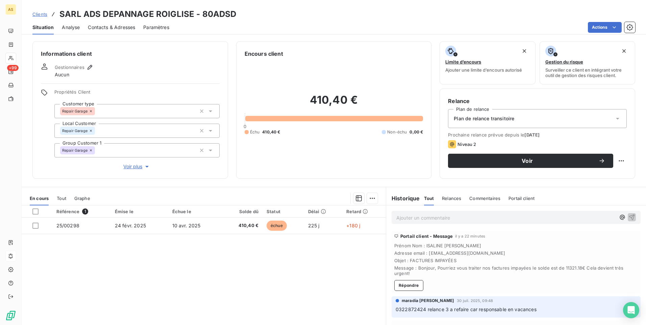
click at [45, 12] on span "Clients" at bounding box center [39, 13] width 15 height 5
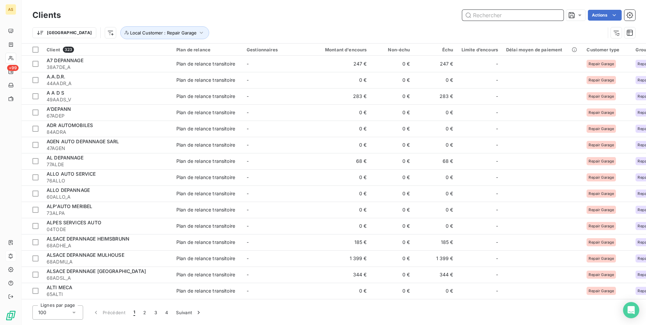
drag, startPoint x: 478, startPoint y: 17, endPoint x: 473, endPoint y: 16, distance: 5.5
click at [478, 17] on input "text" at bounding box center [512, 15] width 101 height 11
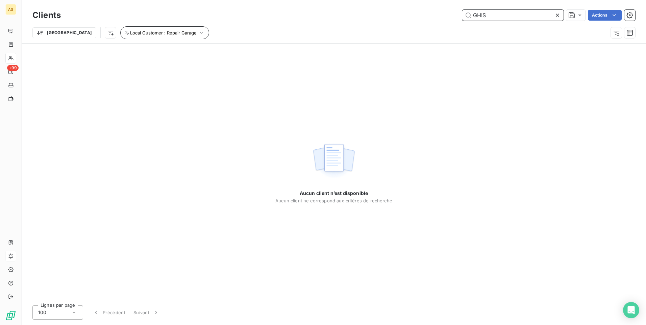
type input "GHIS"
click at [198, 29] on icon "button" at bounding box center [201, 32] width 7 height 7
click at [619, 33] on icon "button" at bounding box center [618, 34] width 3 height 3
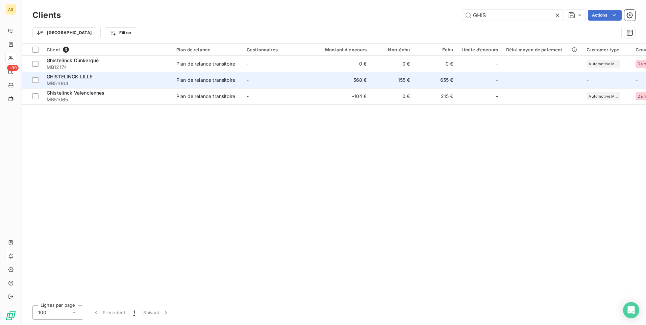
click at [430, 81] on td "655 €" at bounding box center [435, 80] width 43 height 16
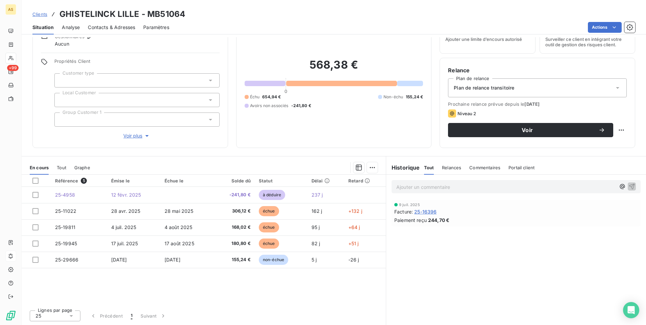
scroll to position [31, 0]
